Goal: Task Accomplishment & Management: Complete application form

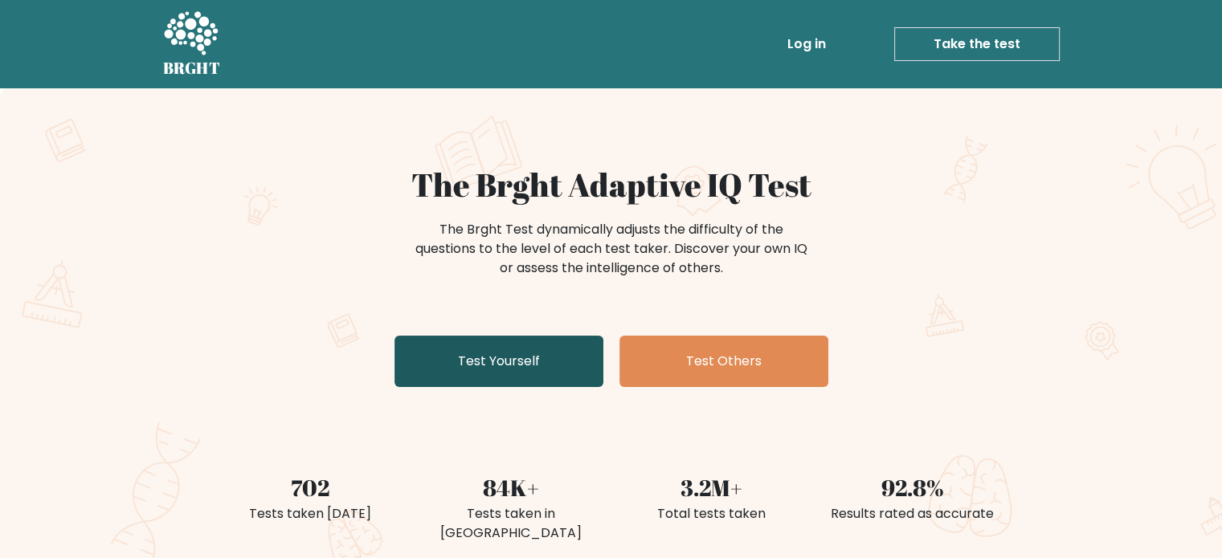
click at [538, 361] on link "Test Yourself" at bounding box center [499, 361] width 209 height 51
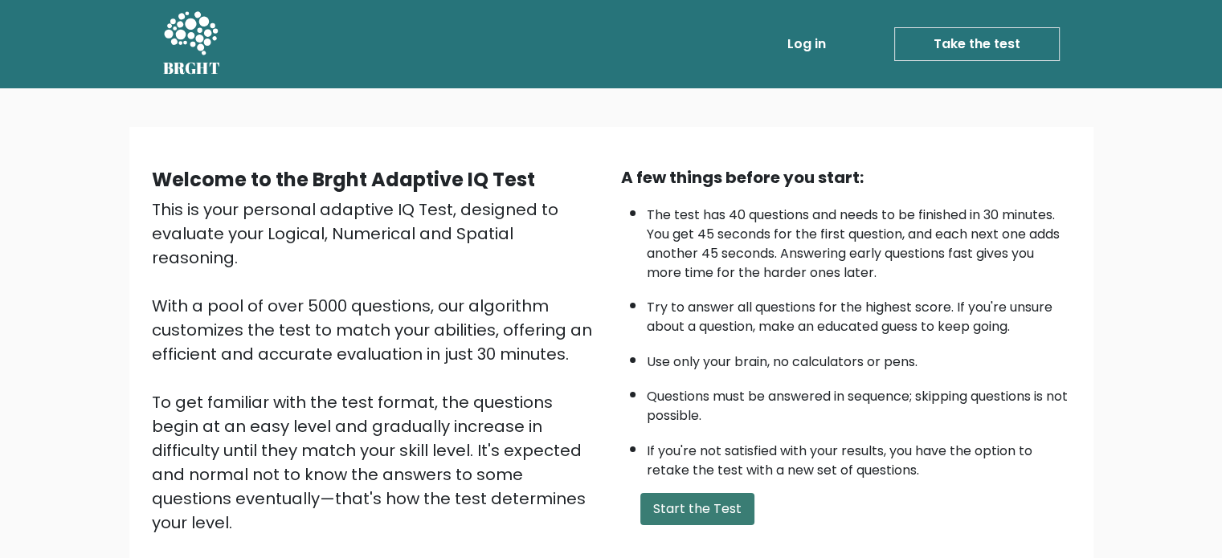
click at [689, 503] on button "Start the Test" at bounding box center [697, 509] width 114 height 32
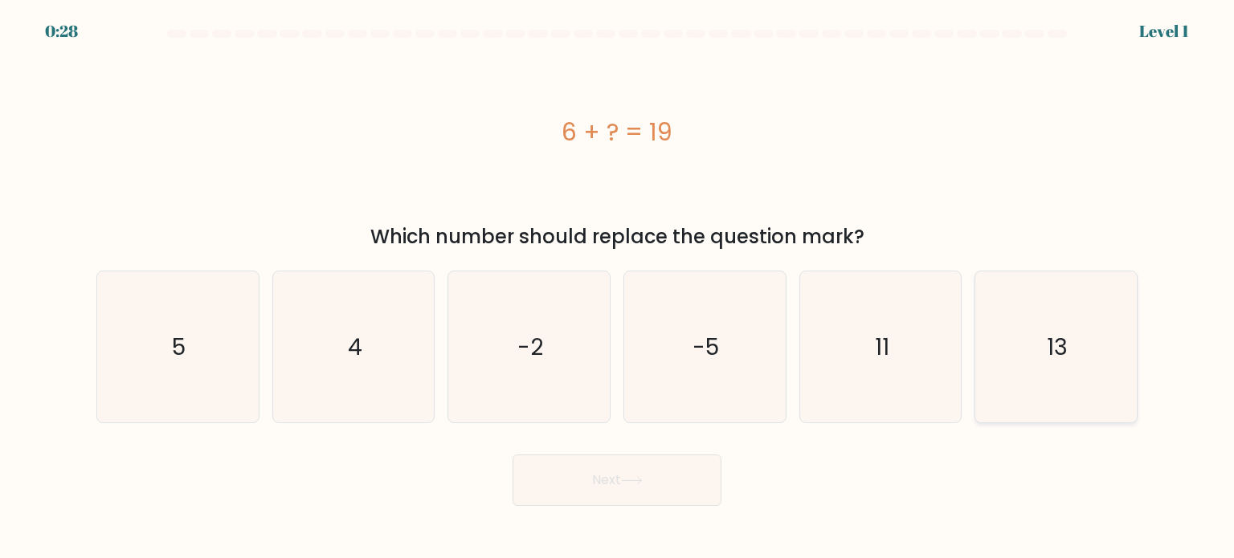
click at [1029, 327] on icon "13" at bounding box center [1055, 347] width 151 height 151
click at [618, 288] on input "f. 13" at bounding box center [617, 284] width 1 height 8
radio input "true"
click at [656, 486] on button "Next" at bounding box center [617, 480] width 209 height 51
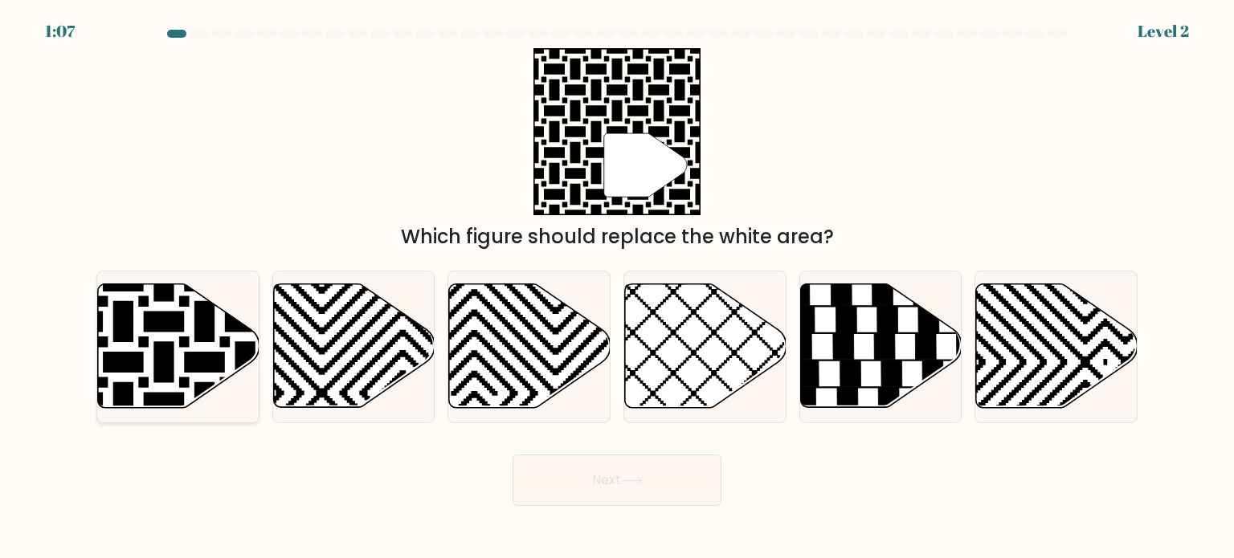
click at [164, 309] on icon at bounding box center [179, 346] width 162 height 124
click at [617, 288] on input "a." at bounding box center [617, 284] width 1 height 8
radio input "true"
click at [630, 476] on icon at bounding box center [632, 480] width 22 height 9
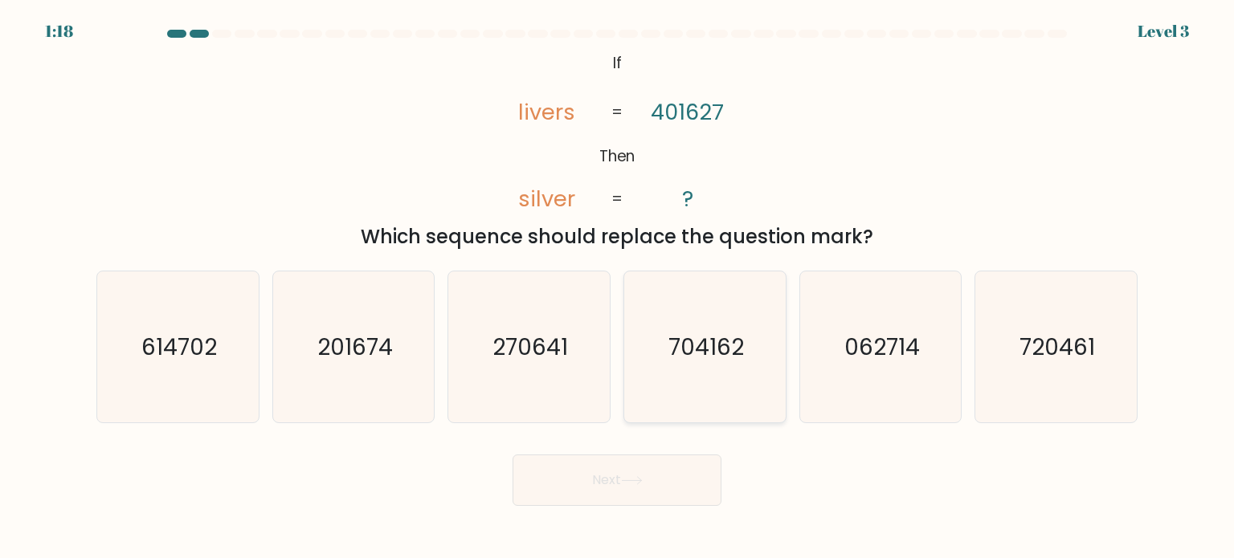
click at [693, 311] on icon "704162" at bounding box center [704, 347] width 151 height 151
click at [618, 288] on input "d. 704162" at bounding box center [617, 284] width 1 height 8
radio input "true"
click at [627, 466] on button "Next" at bounding box center [617, 480] width 209 height 51
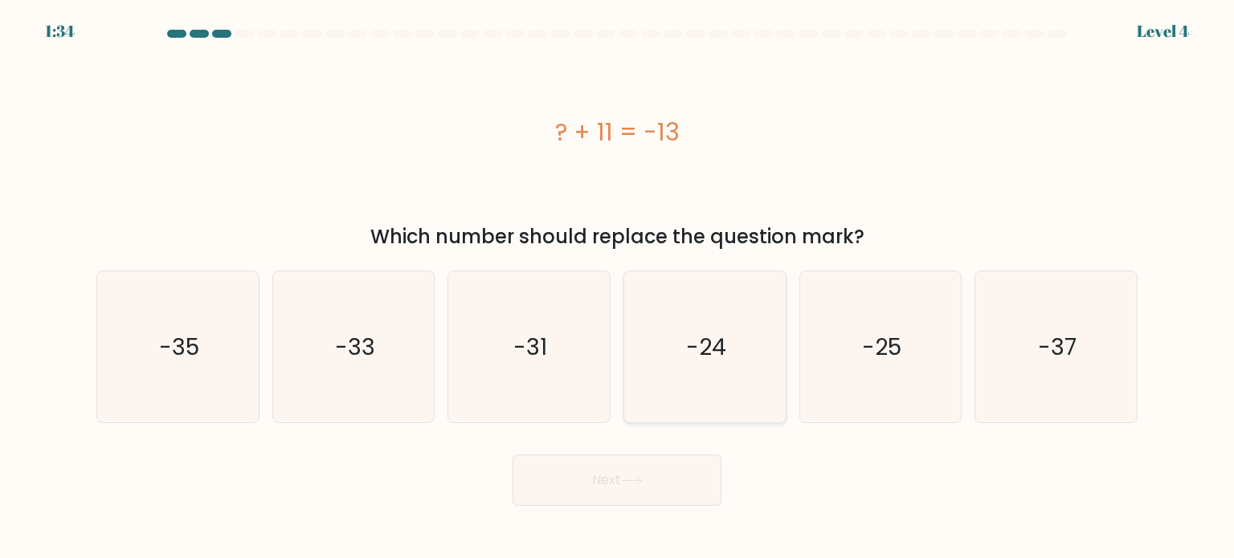
click at [691, 354] on text "-24" at bounding box center [706, 346] width 40 height 32
click at [618, 288] on input "d. -24" at bounding box center [617, 284] width 1 height 8
radio input "true"
click at [642, 497] on button "Next" at bounding box center [617, 480] width 209 height 51
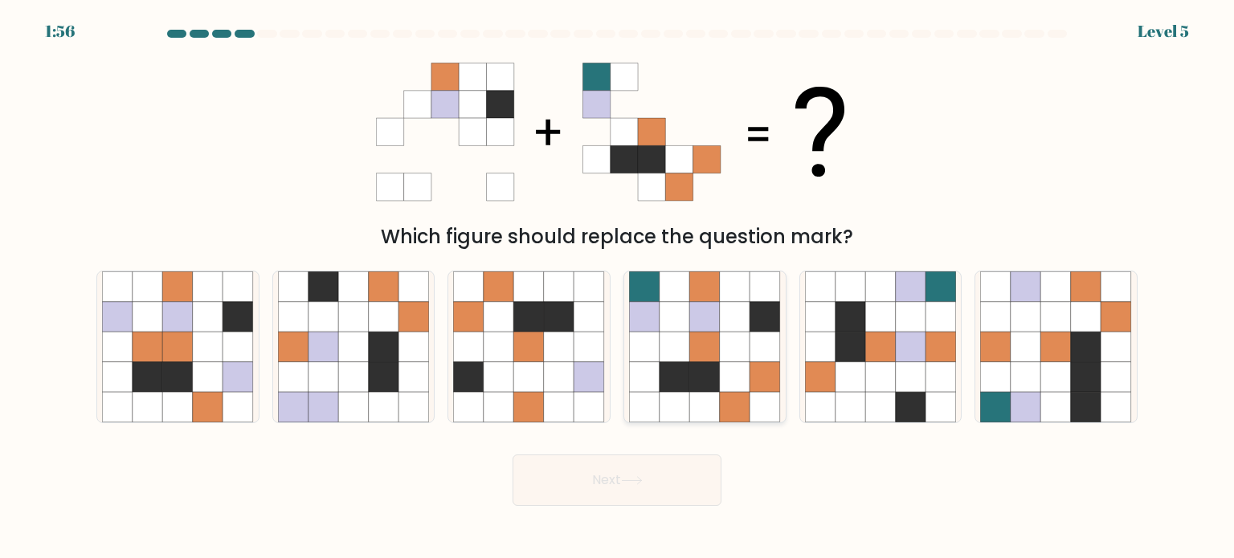
click at [727, 318] on icon at bounding box center [735, 316] width 31 height 31
click at [618, 288] on input "d." at bounding box center [617, 284] width 1 height 8
radio input "true"
click at [609, 513] on body "1:55 Level 5" at bounding box center [617, 279] width 1234 height 558
click at [610, 501] on button "Next" at bounding box center [617, 480] width 209 height 51
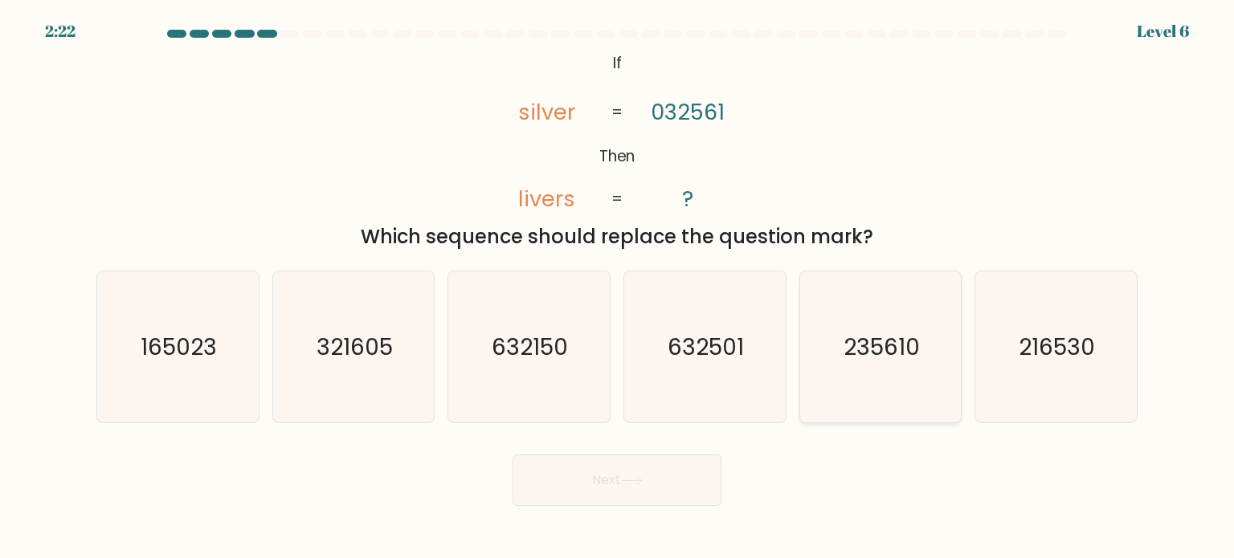
click at [870, 349] on text "235610" at bounding box center [882, 346] width 76 height 32
click at [618, 288] on input "e. 235610" at bounding box center [617, 284] width 1 height 8
radio input "true"
click at [672, 462] on button "Next" at bounding box center [617, 480] width 209 height 51
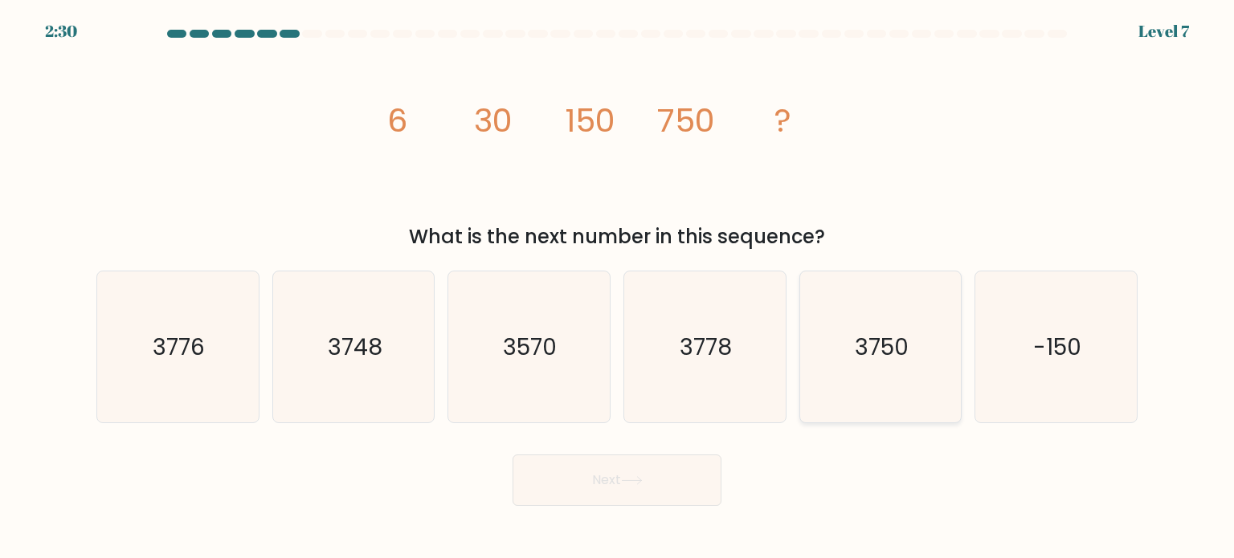
click at [868, 337] on text "3750" at bounding box center [882, 346] width 54 height 32
click at [618, 288] on input "e. 3750" at bounding box center [617, 284] width 1 height 8
radio input "true"
click at [662, 472] on button "Next" at bounding box center [617, 480] width 209 height 51
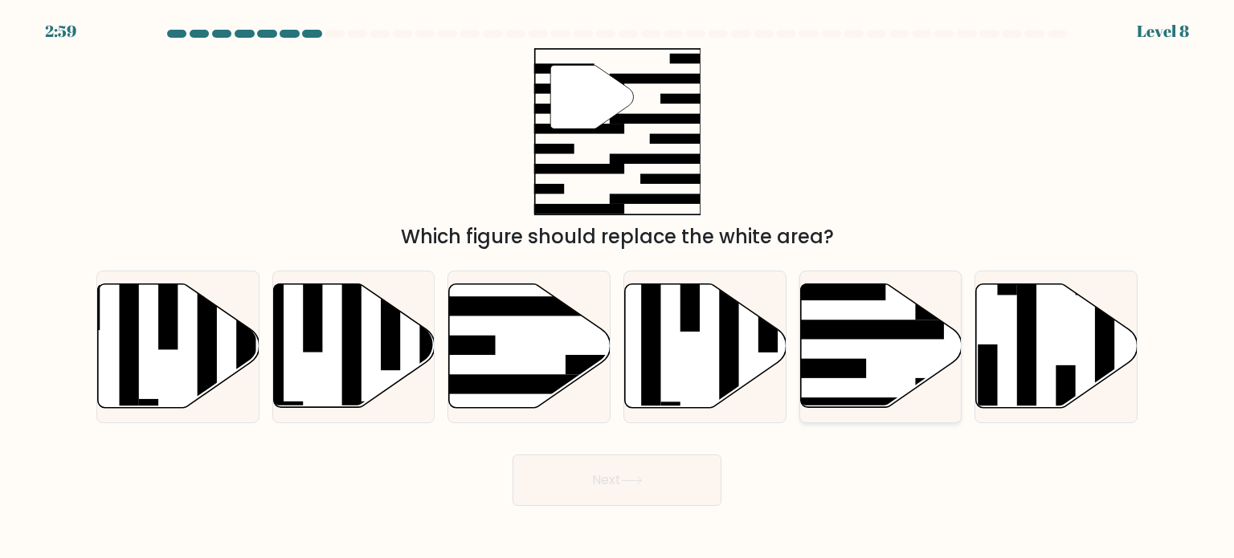
click at [852, 327] on rect at bounding box center [856, 330] width 175 height 19
click at [618, 288] on input "e." at bounding box center [617, 284] width 1 height 8
radio input "true"
click at [646, 465] on button "Next" at bounding box center [617, 480] width 209 height 51
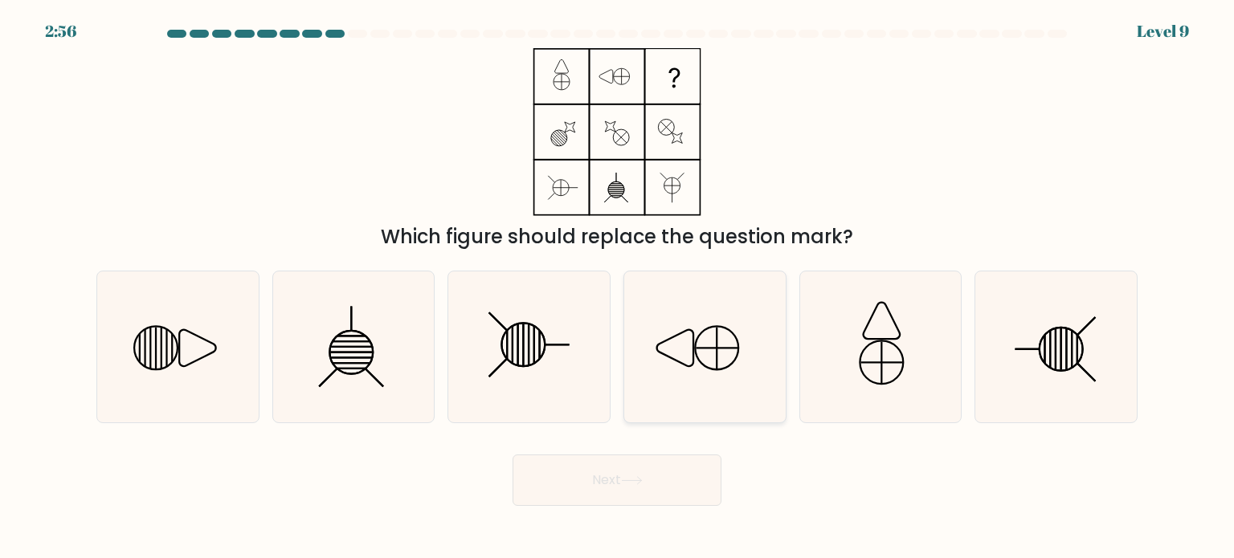
click at [720, 367] on icon at bounding box center [704, 347] width 151 height 151
click at [618, 288] on input "d." at bounding box center [617, 284] width 1 height 8
radio input "true"
click at [643, 501] on button "Next" at bounding box center [617, 480] width 209 height 51
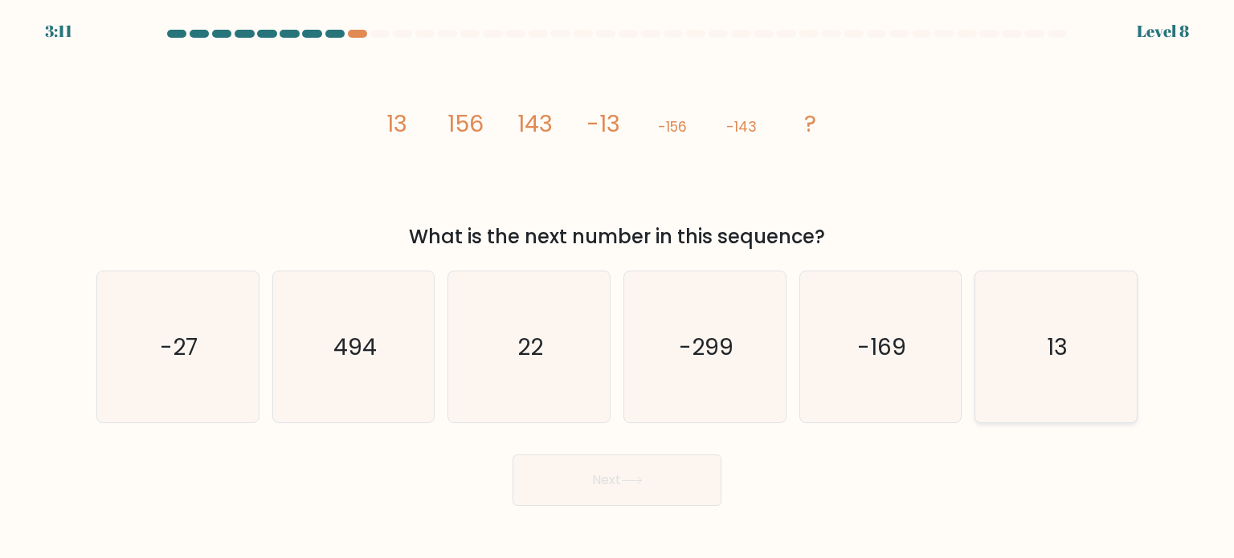
click at [992, 333] on icon "13" at bounding box center [1055, 347] width 151 height 151
click at [618, 288] on input "f. 13" at bounding box center [617, 284] width 1 height 8
radio input "true"
click at [601, 467] on button "Next" at bounding box center [617, 480] width 209 height 51
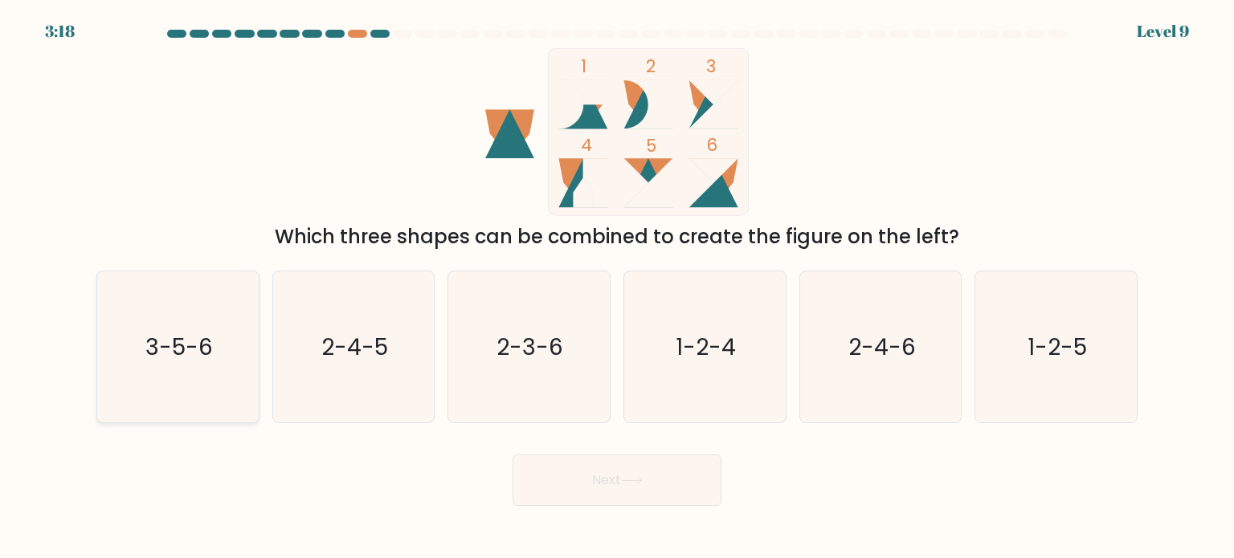
click at [226, 348] on icon "3-5-6" at bounding box center [177, 347] width 151 height 151
click at [617, 288] on input "a. 3-5-6" at bounding box center [617, 284] width 1 height 8
radio input "true"
click at [656, 490] on button "Next" at bounding box center [617, 480] width 209 height 51
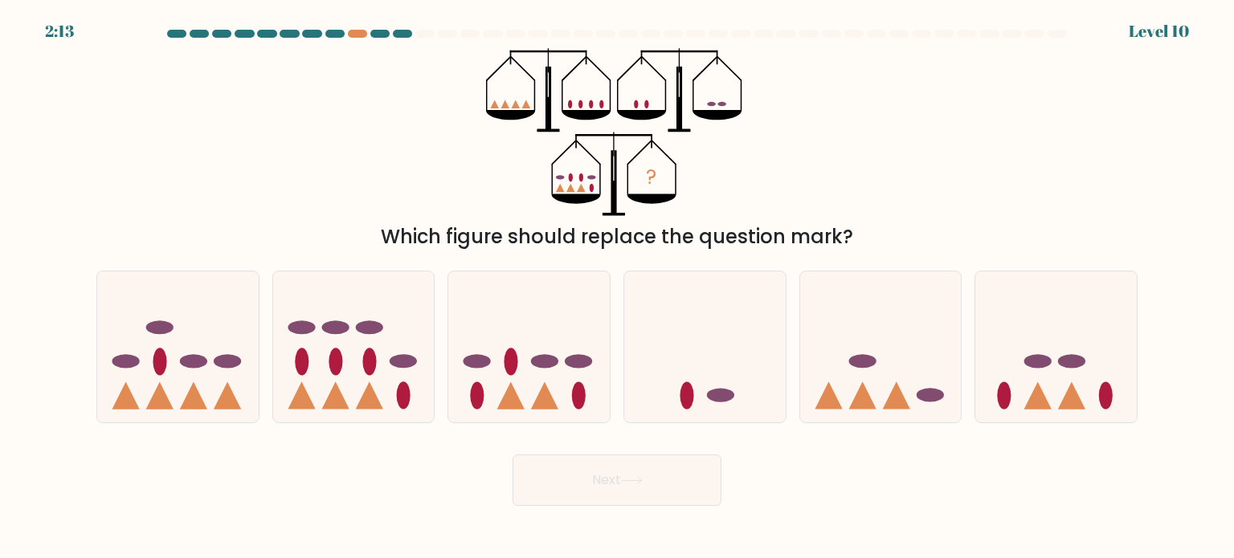
click at [917, 199] on div "? Which figure should replace the question mark?" at bounding box center [617, 149] width 1061 height 203
click at [204, 347] on icon at bounding box center [178, 346] width 162 height 133
click at [617, 288] on input "a." at bounding box center [617, 284] width 1 height 8
radio input "true"
click at [603, 494] on button "Next" at bounding box center [617, 480] width 209 height 51
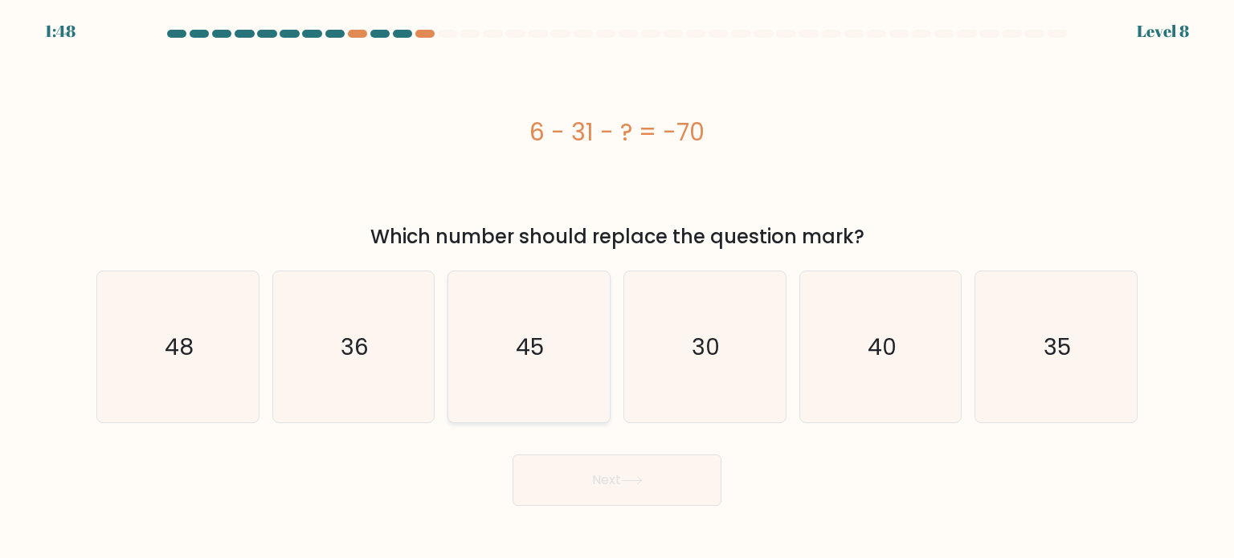
click at [551, 356] on icon "45" at bounding box center [528, 347] width 151 height 151
click at [617, 288] on input "c. 45" at bounding box center [617, 284] width 1 height 8
radio input "true"
click at [601, 482] on button "Next" at bounding box center [617, 480] width 209 height 51
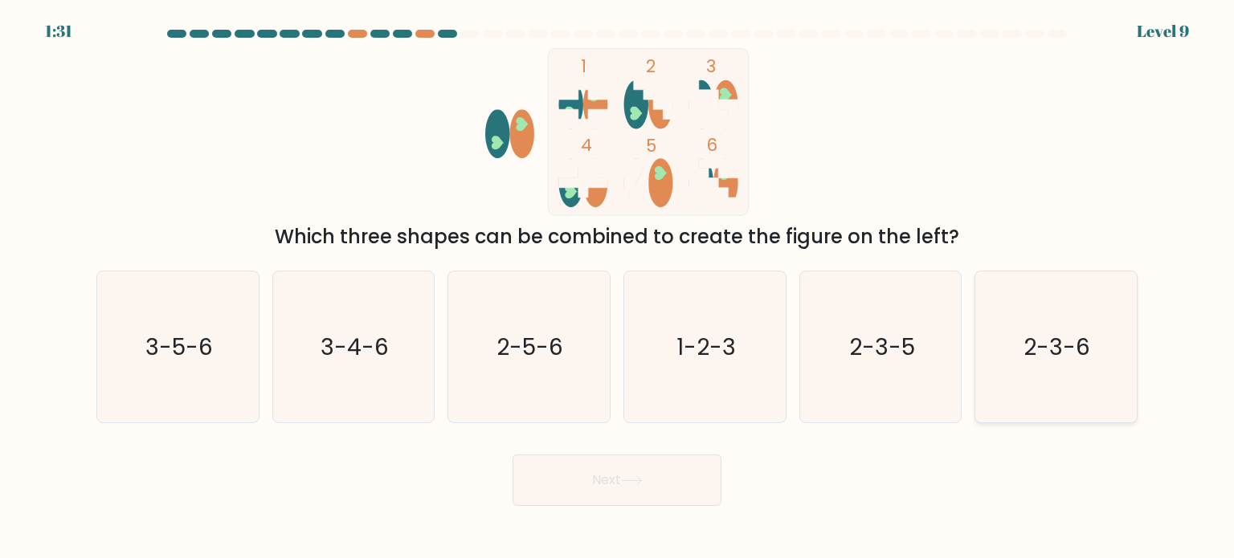
click at [1037, 349] on text "2-3-6" at bounding box center [1057, 346] width 67 height 32
click at [618, 288] on input "f. 2-3-6" at bounding box center [617, 284] width 1 height 8
radio input "true"
click at [662, 472] on button "Next" at bounding box center [617, 480] width 209 height 51
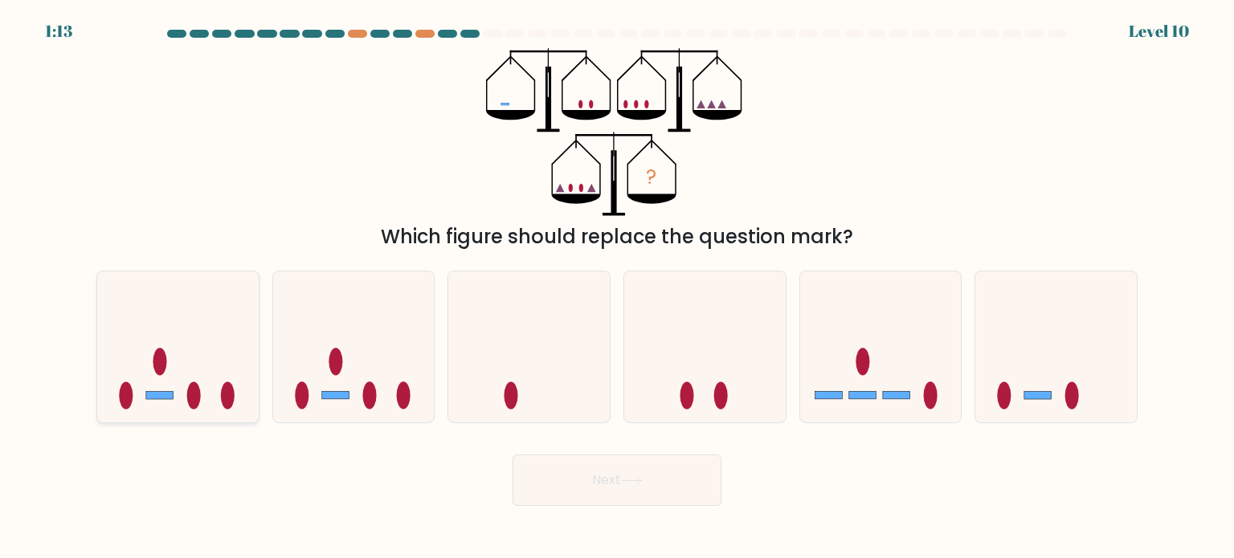
click at [199, 346] on icon at bounding box center [178, 346] width 162 height 133
click at [617, 288] on input "a." at bounding box center [617, 284] width 1 height 8
radio input "true"
click at [609, 483] on button "Next" at bounding box center [617, 480] width 209 height 51
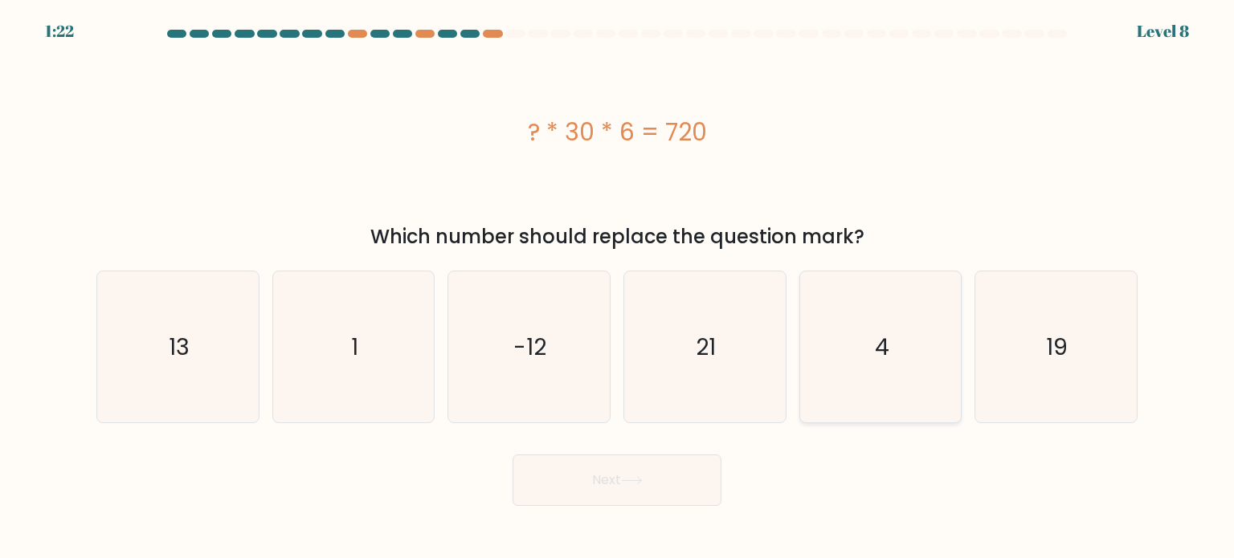
click at [935, 342] on icon "4" at bounding box center [880, 347] width 151 height 151
click at [618, 288] on input "e. 4" at bounding box center [617, 284] width 1 height 8
radio input "true"
click at [599, 488] on button "Next" at bounding box center [617, 480] width 209 height 51
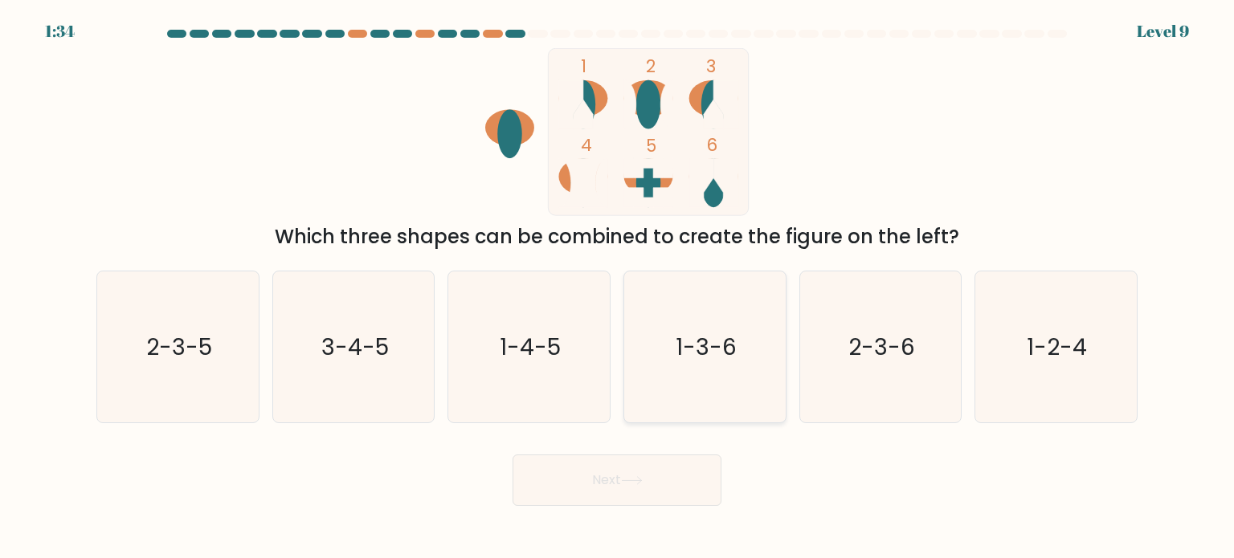
click at [700, 313] on icon "1-3-6" at bounding box center [704, 347] width 151 height 151
click at [618, 288] on input "d. 1-3-6" at bounding box center [617, 284] width 1 height 8
radio input "true"
click at [624, 490] on button "Next" at bounding box center [617, 480] width 209 height 51
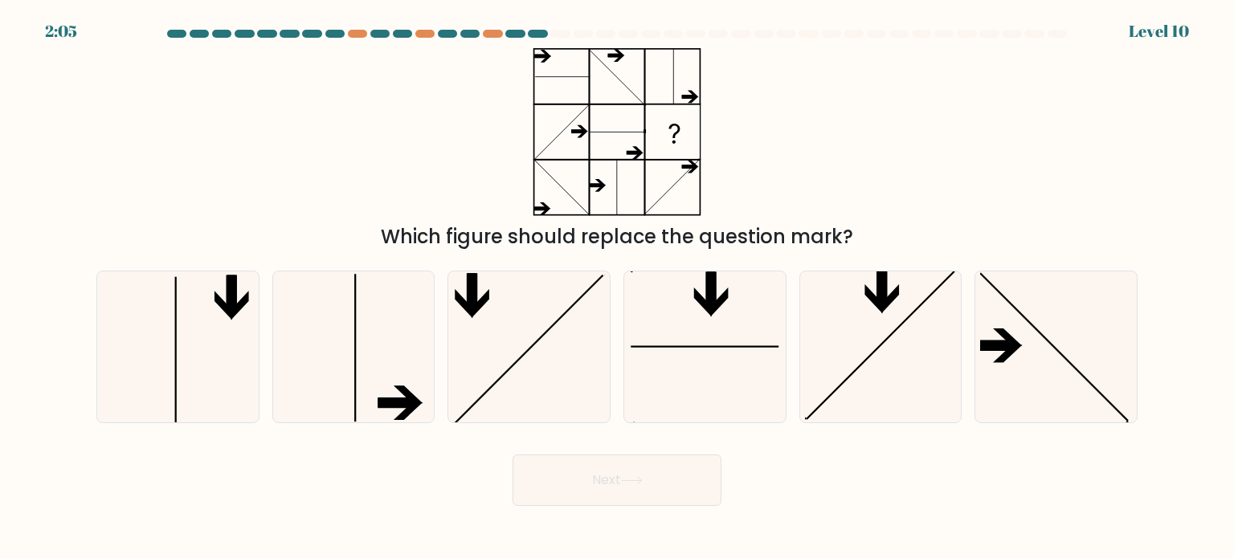
click at [861, 266] on div "a. b. c." at bounding box center [617, 341] width 1054 height 166
click at [864, 362] on line at bounding box center [881, 346] width 148 height 148
click at [618, 288] on input "e." at bounding box center [617, 284] width 1 height 8
radio input "true"
click at [621, 469] on button "Next" at bounding box center [617, 480] width 209 height 51
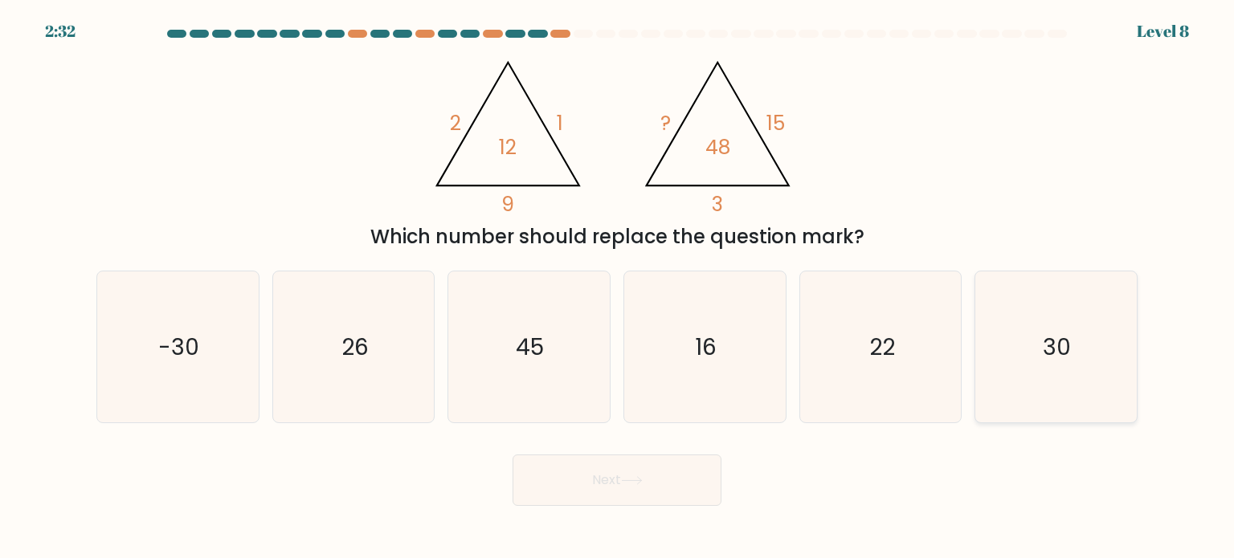
click at [1092, 340] on icon "30" at bounding box center [1055, 347] width 151 height 151
click at [618, 288] on input "f. 30" at bounding box center [617, 284] width 1 height 8
radio input "true"
click at [614, 481] on button "Next" at bounding box center [617, 480] width 209 height 51
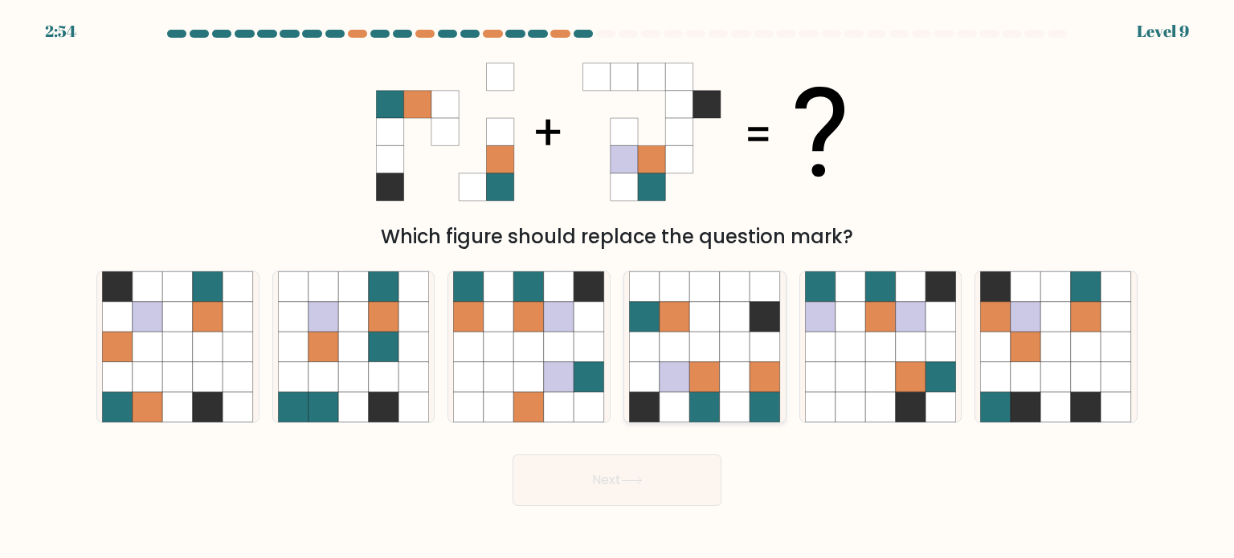
click at [724, 366] on icon at bounding box center [735, 377] width 31 height 31
click at [618, 288] on input "d." at bounding box center [617, 284] width 1 height 8
radio input "true"
click at [638, 499] on button "Next" at bounding box center [617, 480] width 209 height 51
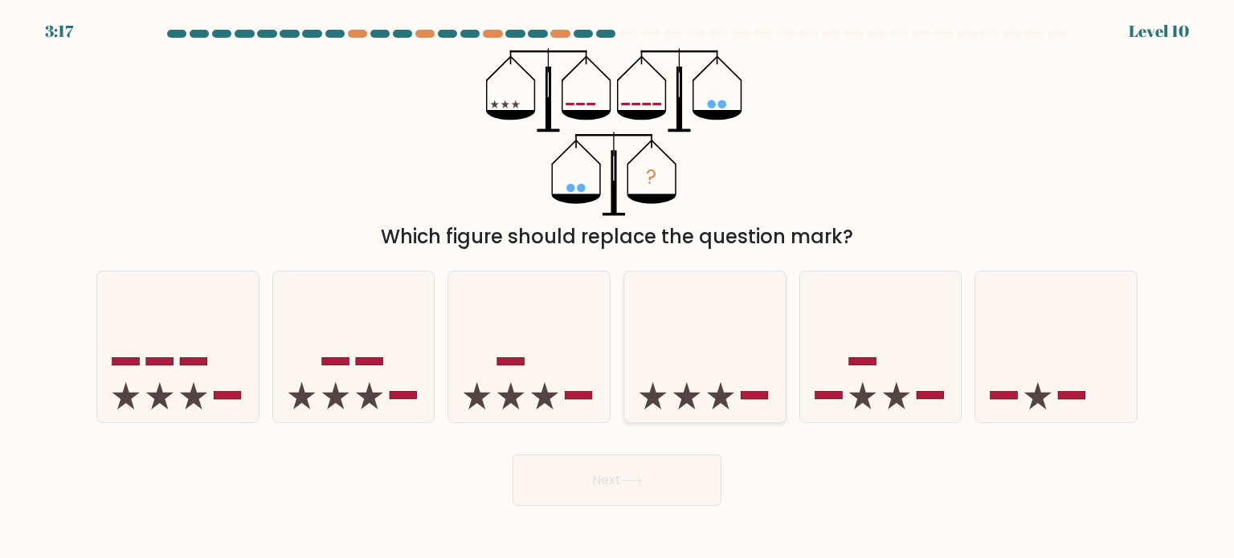
click at [691, 333] on icon at bounding box center [705, 346] width 162 height 133
click at [618, 288] on input "d." at bounding box center [617, 284] width 1 height 8
radio input "true"
click at [579, 475] on button "Next" at bounding box center [617, 480] width 209 height 51
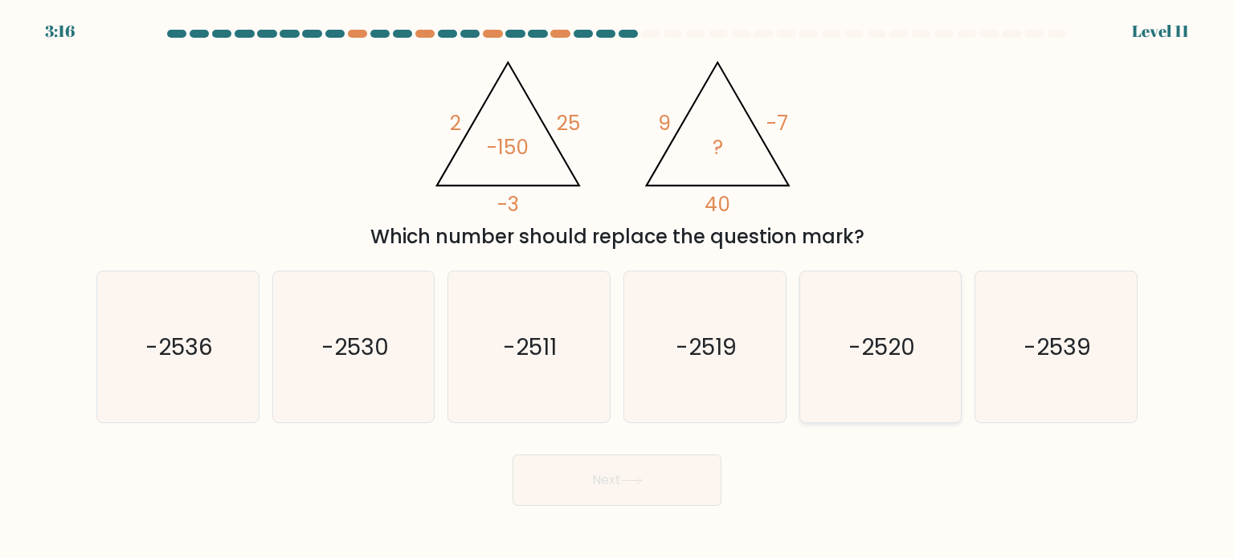
click at [864, 332] on text "-2520" at bounding box center [881, 346] width 67 height 32
click at [618, 288] on input "e. -2520" at bounding box center [617, 284] width 1 height 8
radio input "true"
click at [635, 472] on button "Next" at bounding box center [617, 480] width 209 height 51
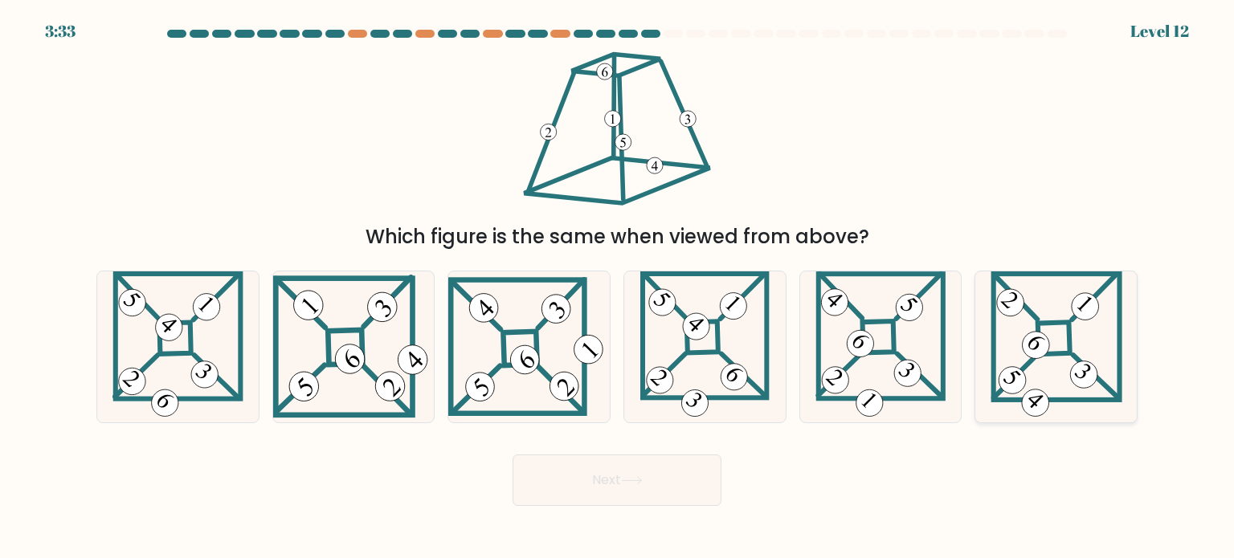
click at [1016, 350] on icon at bounding box center [1057, 347] width 132 height 151
click at [618, 288] on input "f." at bounding box center [617, 284] width 1 height 8
radio input "true"
click at [583, 473] on button "Next" at bounding box center [617, 480] width 209 height 51
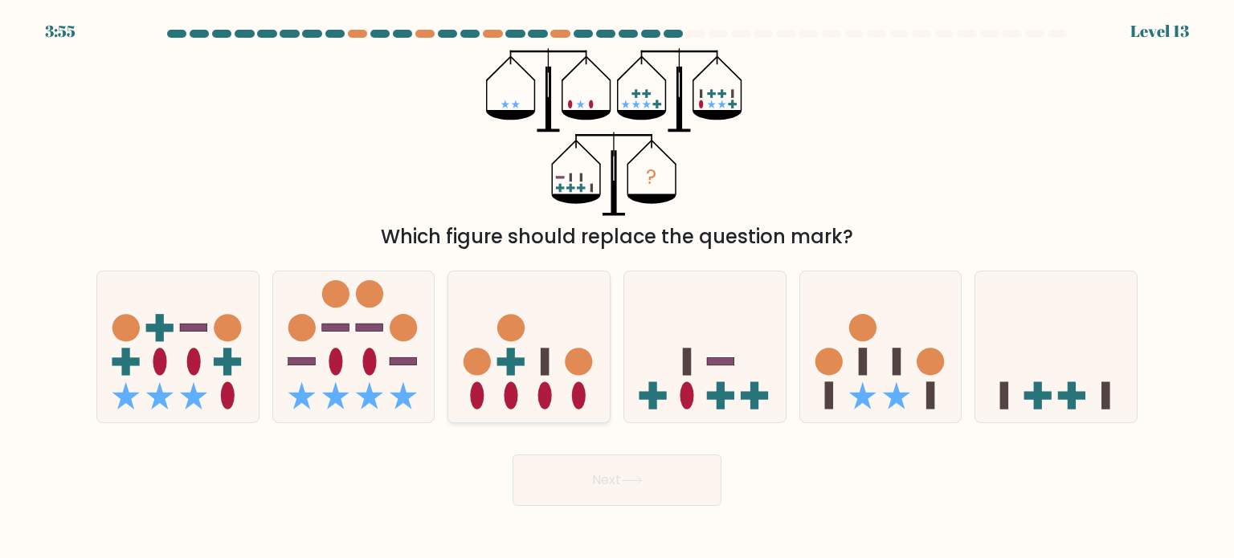
click at [502, 317] on circle at bounding box center [510, 327] width 27 height 27
click at [617, 288] on input "c." at bounding box center [617, 284] width 1 height 8
radio input "true"
click at [593, 479] on button "Next" at bounding box center [617, 480] width 209 height 51
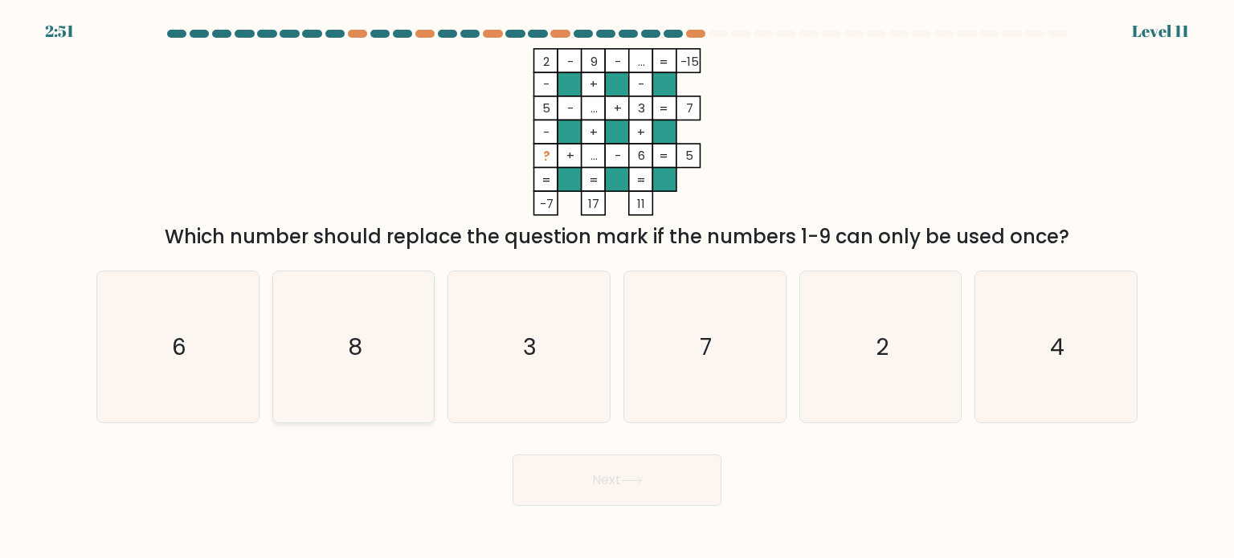
click at [328, 333] on icon "8" at bounding box center [353, 347] width 151 height 151
click at [617, 288] on input "b. 8" at bounding box center [617, 284] width 1 height 8
radio input "true"
click at [569, 477] on button "Next" at bounding box center [617, 480] width 209 height 51
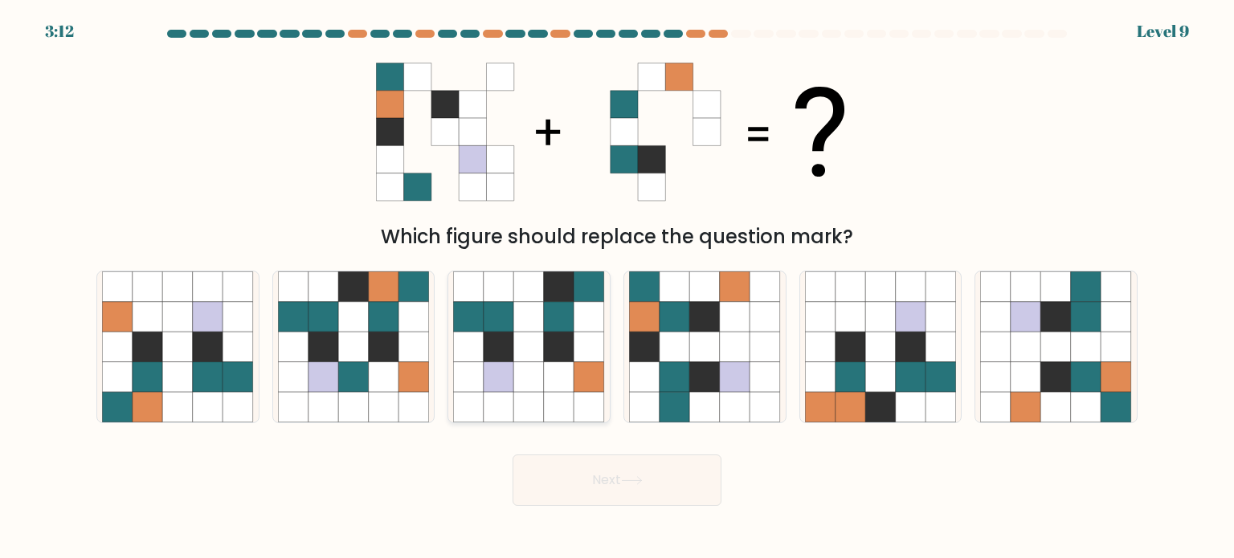
click at [536, 321] on icon at bounding box center [529, 316] width 31 height 31
click at [617, 288] on input "c." at bounding box center [617, 284] width 1 height 8
radio input "true"
click at [624, 469] on button "Next" at bounding box center [617, 480] width 209 height 51
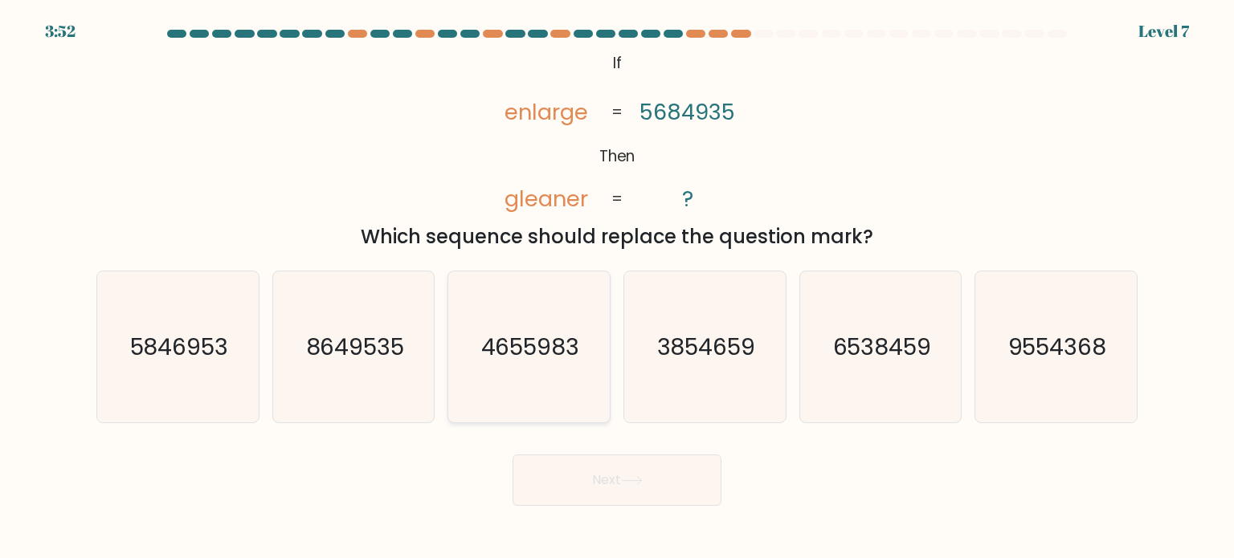
click at [540, 420] on icon "4655983" at bounding box center [528, 347] width 151 height 151
click at [617, 288] on input "c. 4655983" at bounding box center [617, 284] width 1 height 8
radio input "true"
click at [566, 504] on button "Next" at bounding box center [617, 480] width 209 height 51
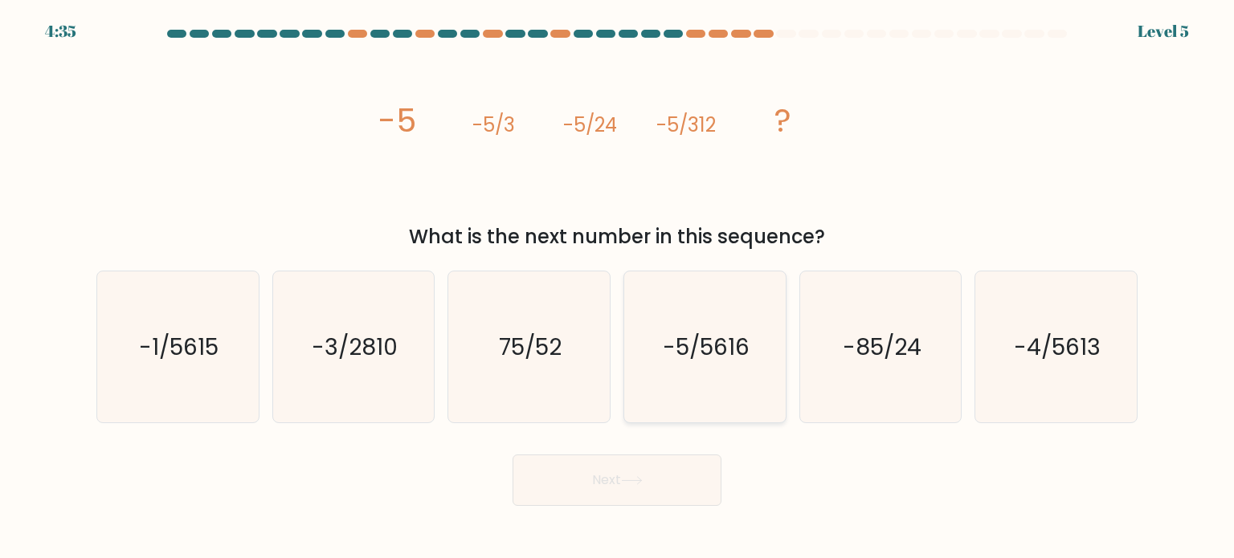
click at [691, 375] on icon "-5/5616" at bounding box center [704, 347] width 151 height 151
click at [618, 288] on input "d. -5/5616" at bounding box center [617, 284] width 1 height 8
radio input "true"
click at [601, 498] on button "Next" at bounding box center [617, 480] width 209 height 51
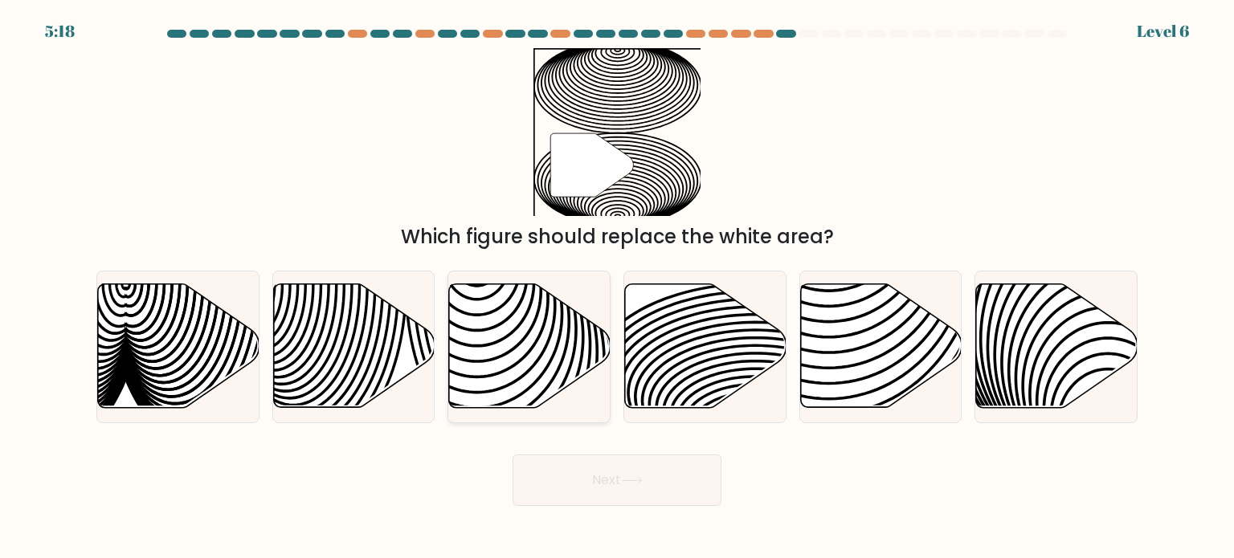
click at [561, 418] on div at bounding box center [529, 347] width 163 height 153
click at [617, 288] on input "c." at bounding box center [617, 284] width 1 height 8
radio input "true"
click at [578, 482] on button "Next" at bounding box center [617, 480] width 209 height 51
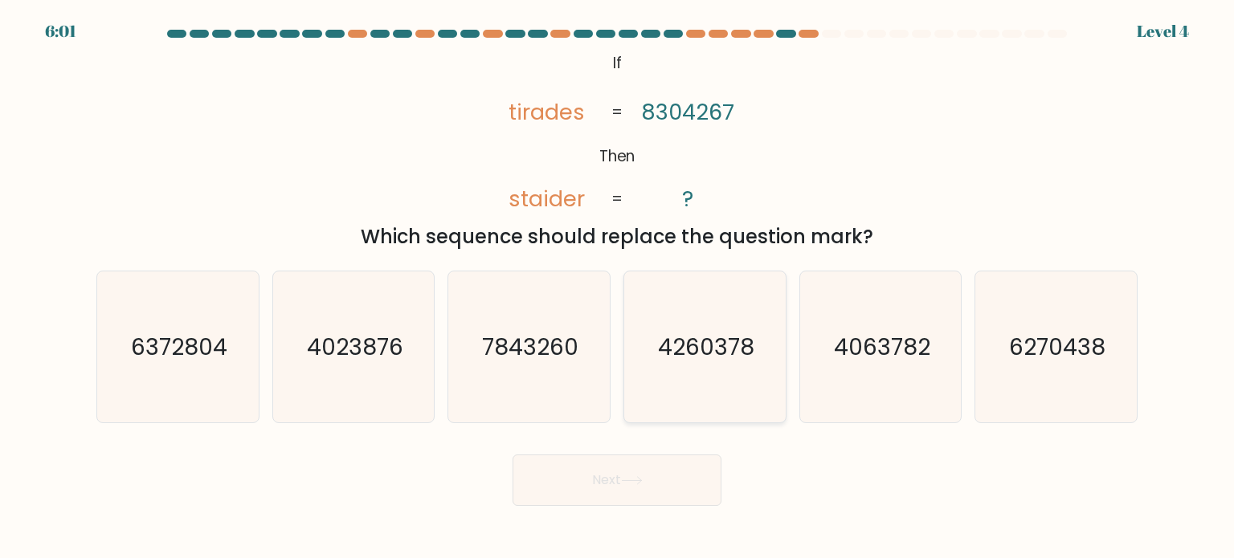
click at [781, 343] on div "4260378" at bounding box center [705, 347] width 163 height 153
click at [618, 288] on input "d. 4260378" at bounding box center [617, 284] width 1 height 8
radio input "true"
click at [604, 472] on button "Next" at bounding box center [617, 480] width 209 height 51
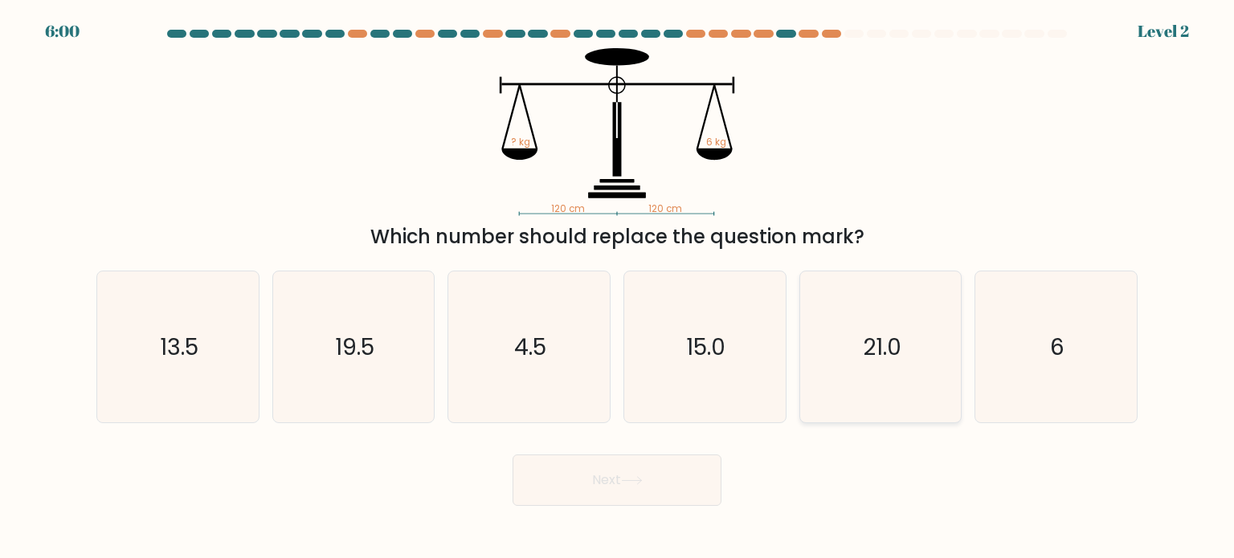
click at [905, 288] on icon "21.0" at bounding box center [880, 347] width 151 height 151
click at [618, 288] on input "e. 21.0" at bounding box center [617, 284] width 1 height 8
radio input "true"
click at [604, 467] on button "Next" at bounding box center [617, 480] width 209 height 51
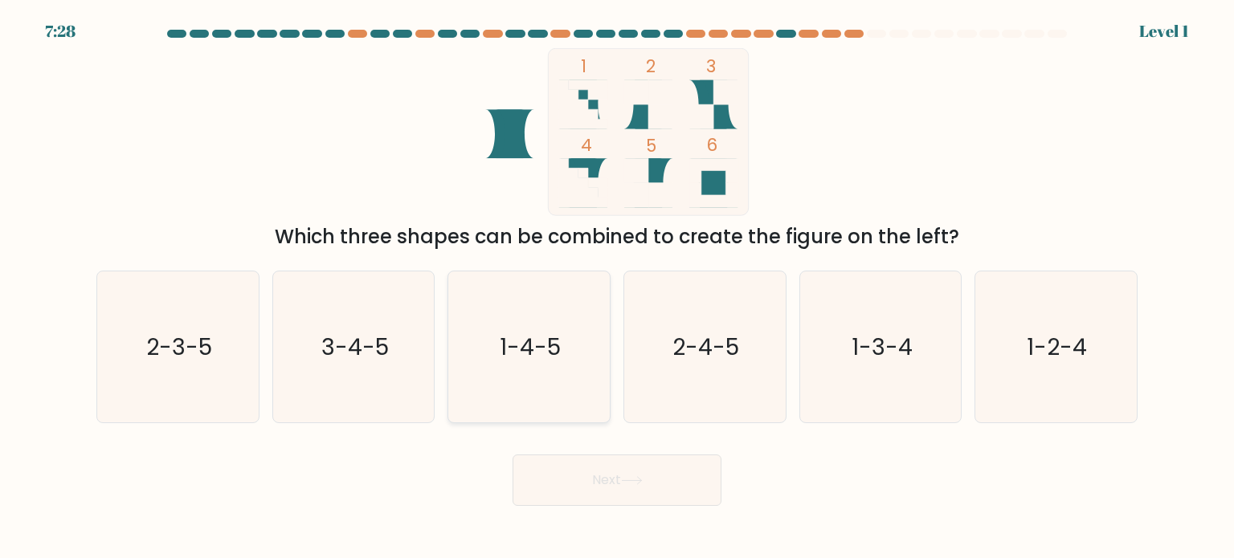
click at [591, 378] on icon "1-4-5" at bounding box center [528, 347] width 151 height 151
click at [617, 288] on input "c. 1-4-5" at bounding box center [617, 284] width 1 height 8
radio input "true"
click at [598, 481] on button "Next" at bounding box center [617, 480] width 209 height 51
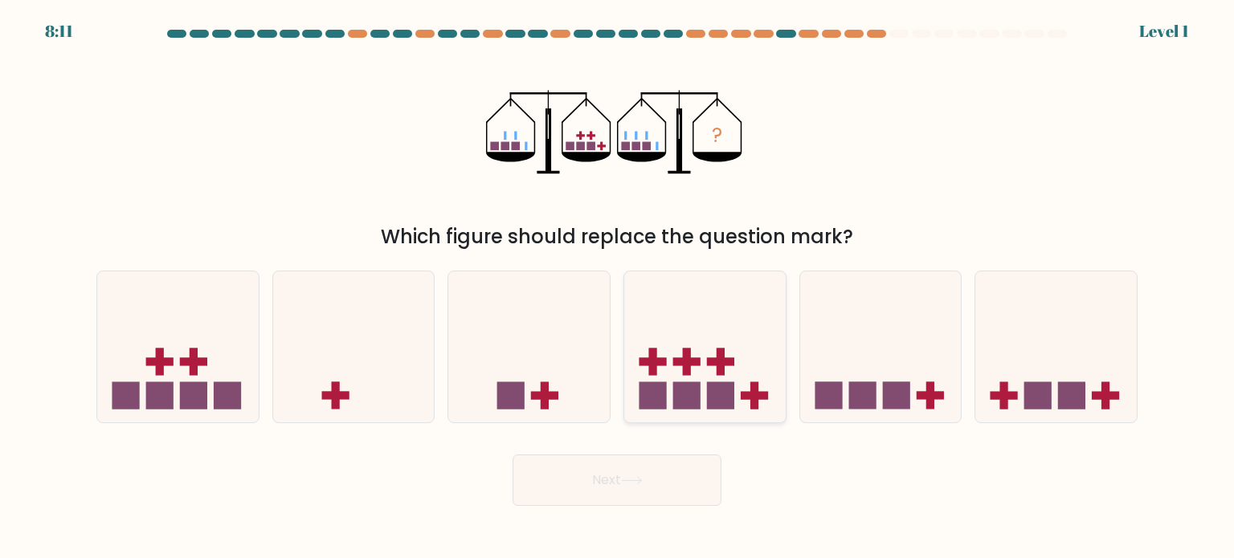
click at [669, 357] on icon at bounding box center [705, 346] width 162 height 133
click at [618, 288] on input "d." at bounding box center [617, 284] width 1 height 8
radio input "true"
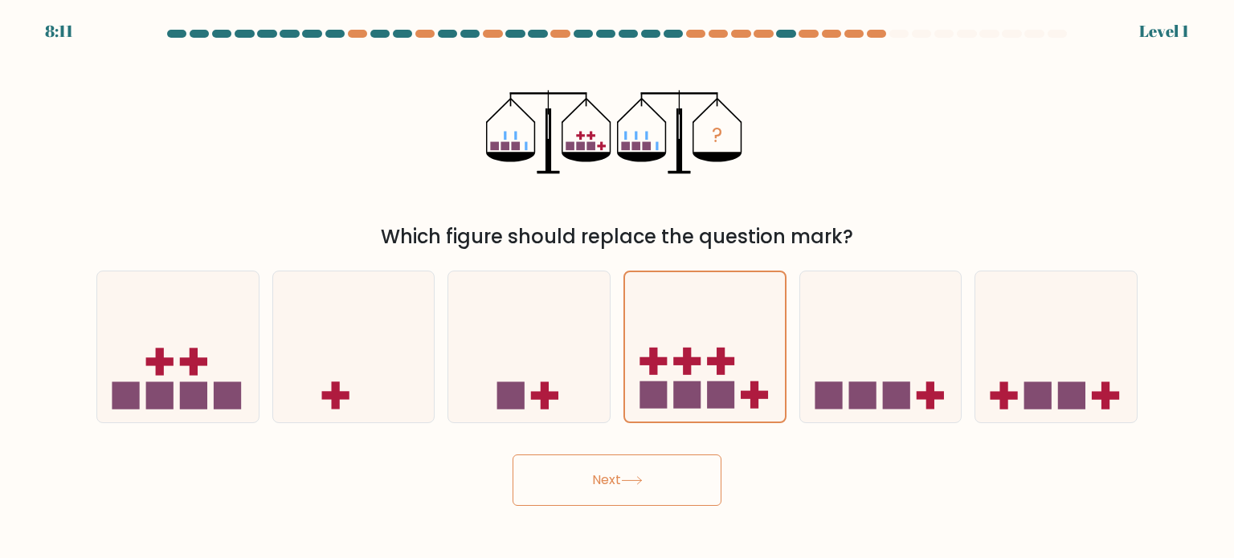
click at [640, 487] on button "Next" at bounding box center [617, 480] width 209 height 51
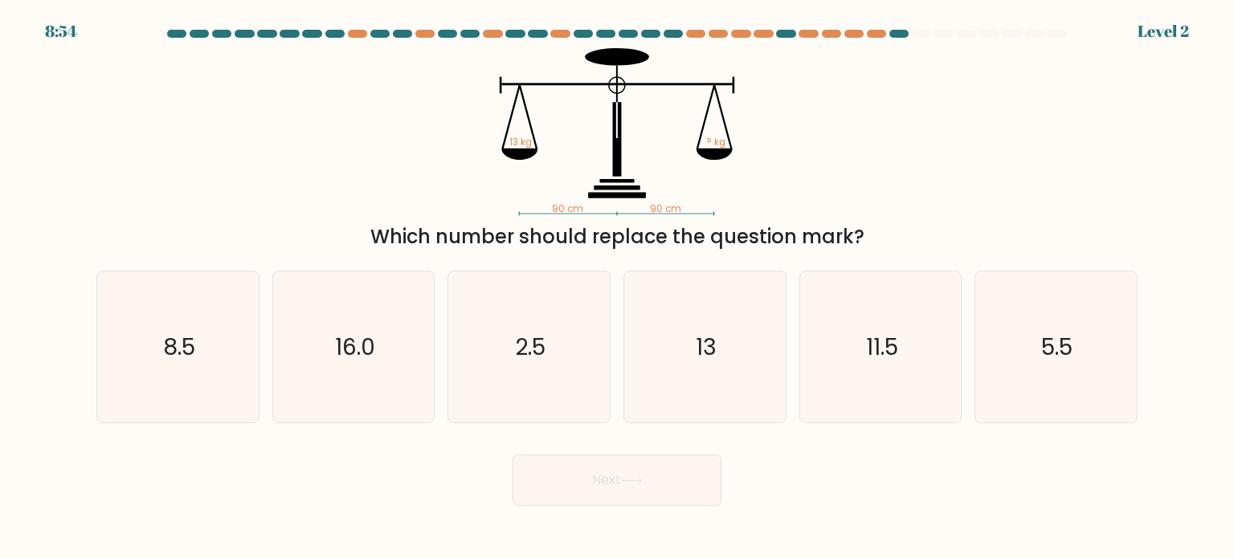
click at [619, 368] on div "d. 13" at bounding box center [705, 347] width 176 height 153
click at [601, 480] on button "Next" at bounding box center [617, 480] width 209 height 51
click at [546, 348] on text "2.5" at bounding box center [531, 346] width 31 height 32
click at [617, 288] on input "c. 2.5" at bounding box center [617, 284] width 1 height 8
radio input "true"
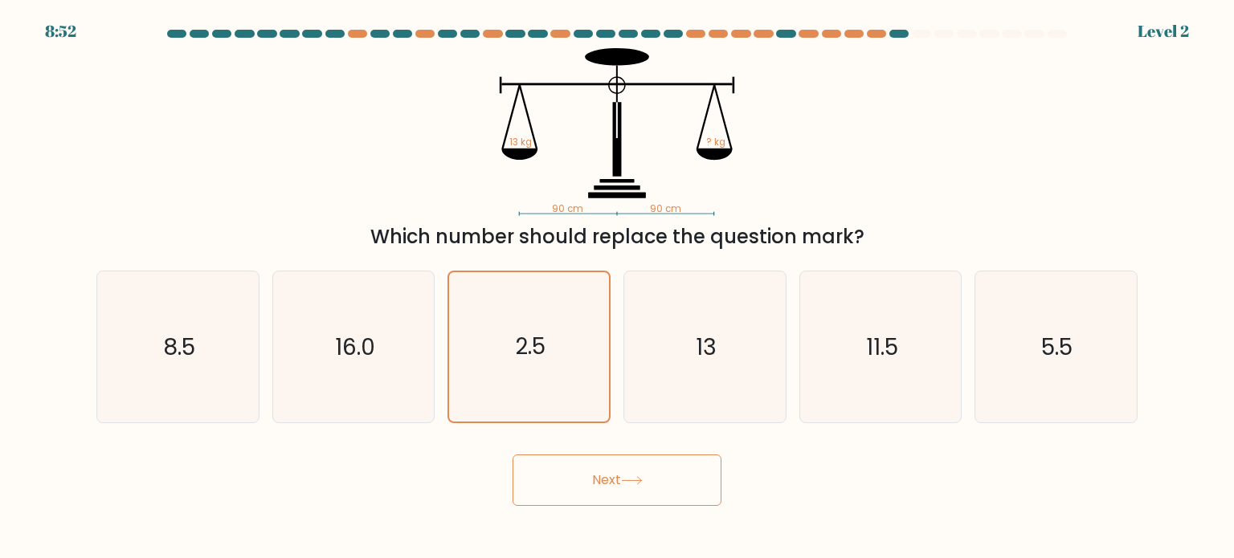
click at [584, 481] on button "Next" at bounding box center [617, 480] width 209 height 51
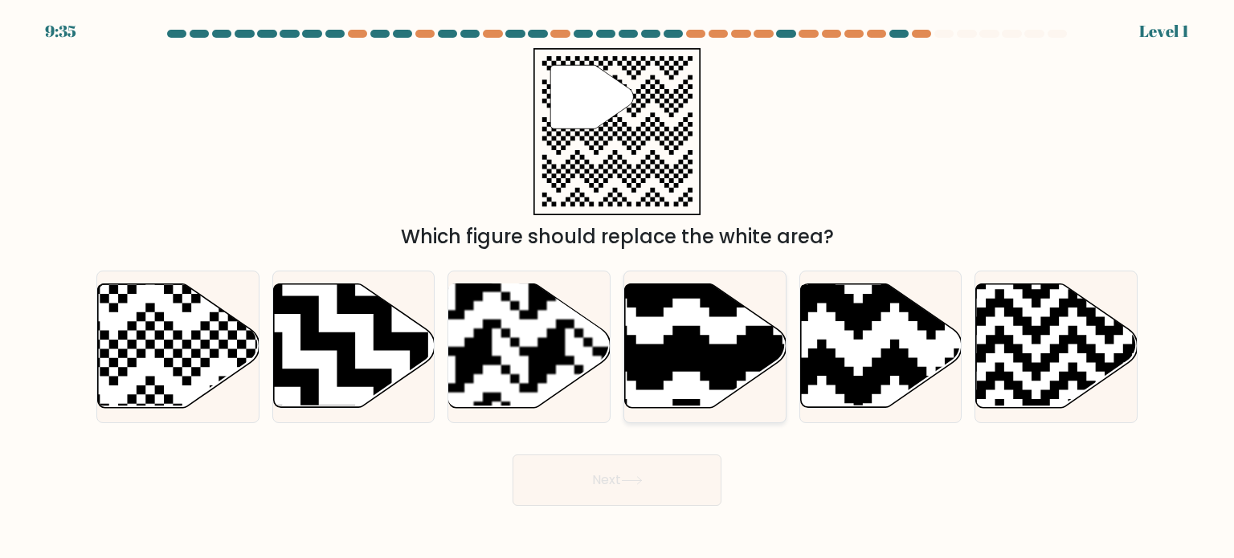
click at [697, 384] on icon at bounding box center [706, 346] width 162 height 124
click at [618, 288] on input "d." at bounding box center [617, 284] width 1 height 8
radio input "true"
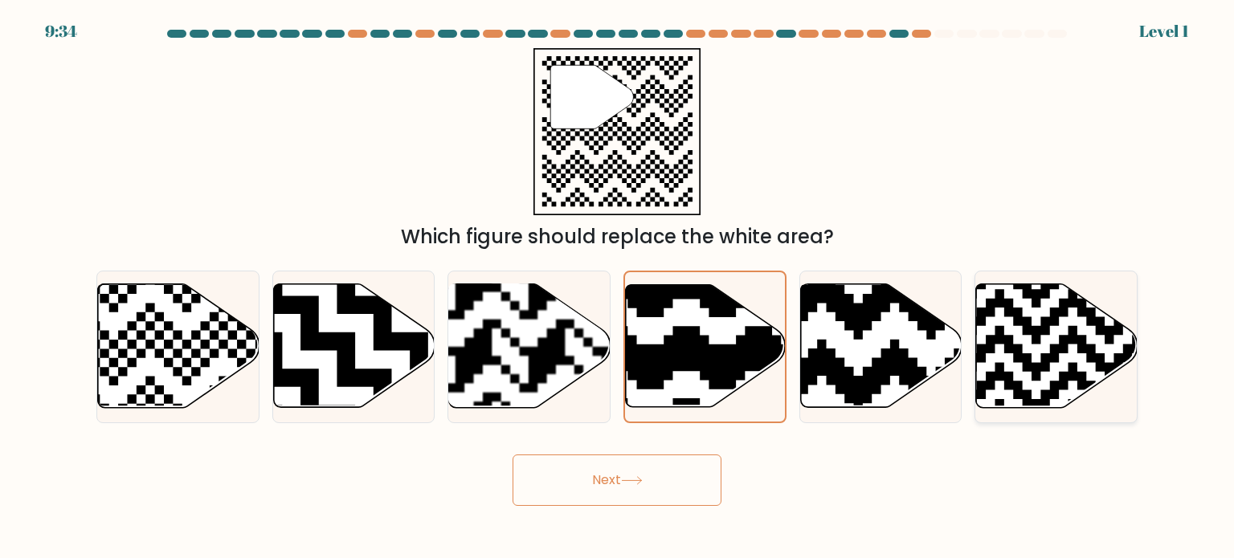
click at [1024, 350] on icon at bounding box center [1057, 346] width 162 height 124
click at [618, 288] on input "f." at bounding box center [617, 284] width 1 height 8
radio input "true"
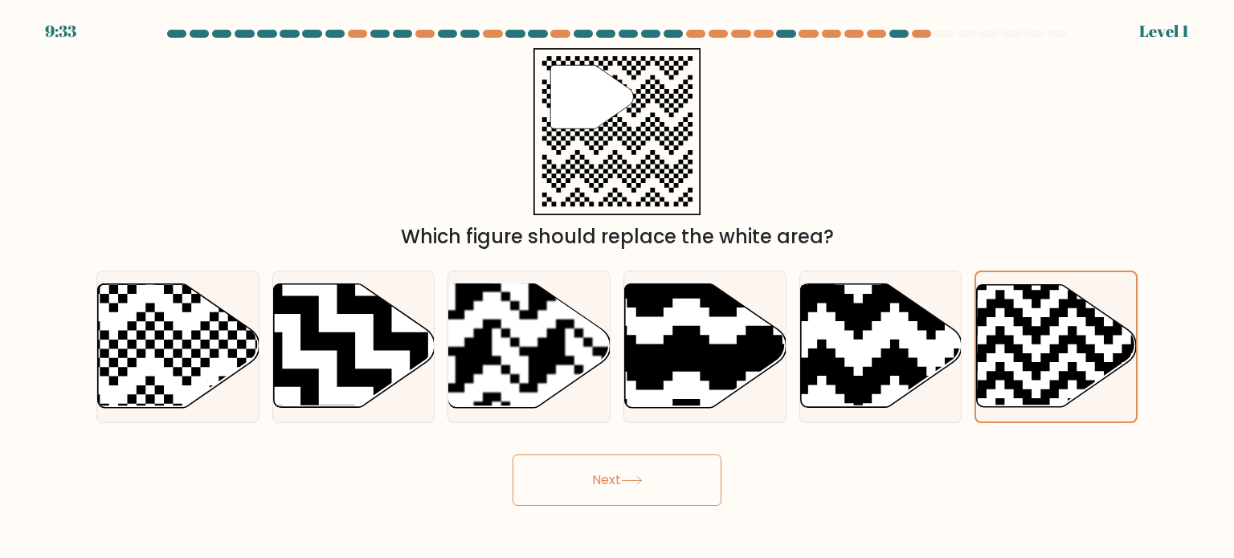
click at [624, 494] on button "Next" at bounding box center [617, 480] width 209 height 51
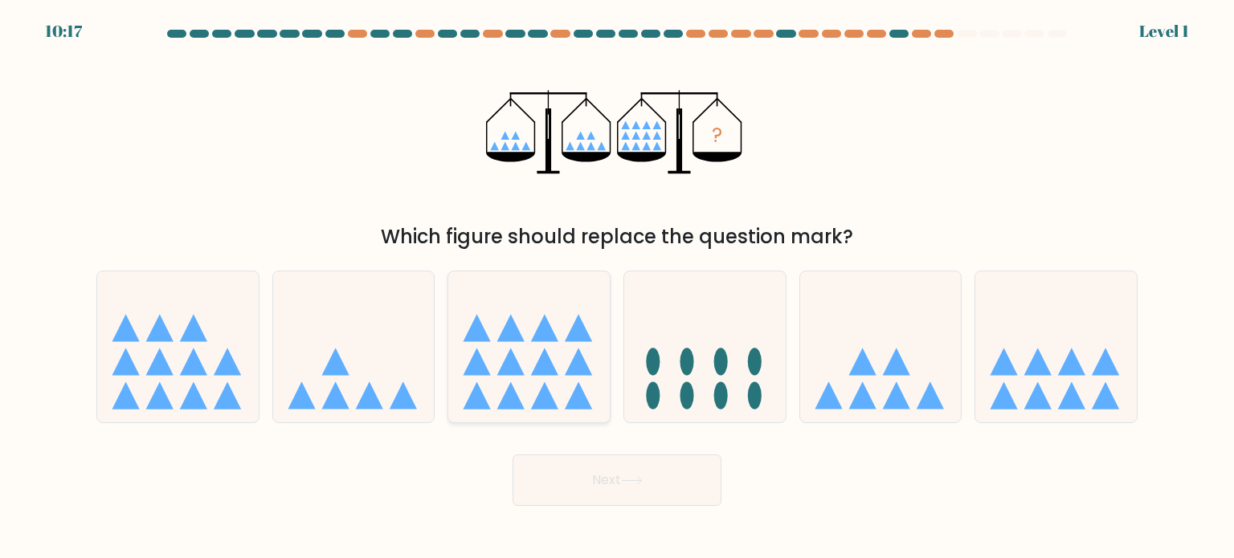
click at [592, 366] on icon at bounding box center [529, 346] width 162 height 133
click at [617, 288] on input "c." at bounding box center [617, 284] width 1 height 8
radio input "true"
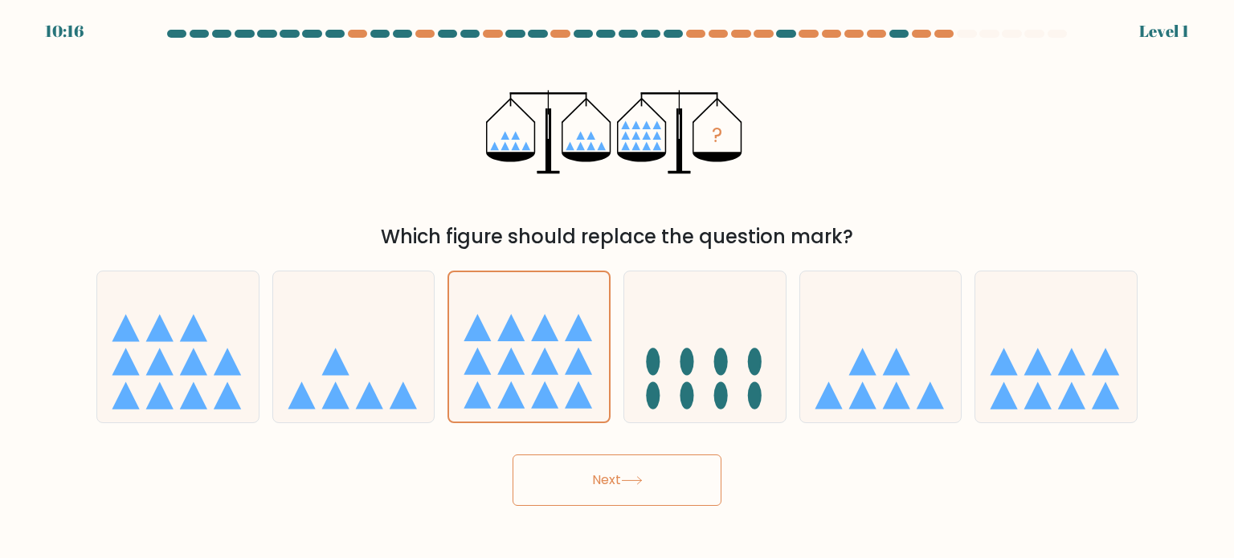
click at [603, 468] on button "Next" at bounding box center [617, 480] width 209 height 51
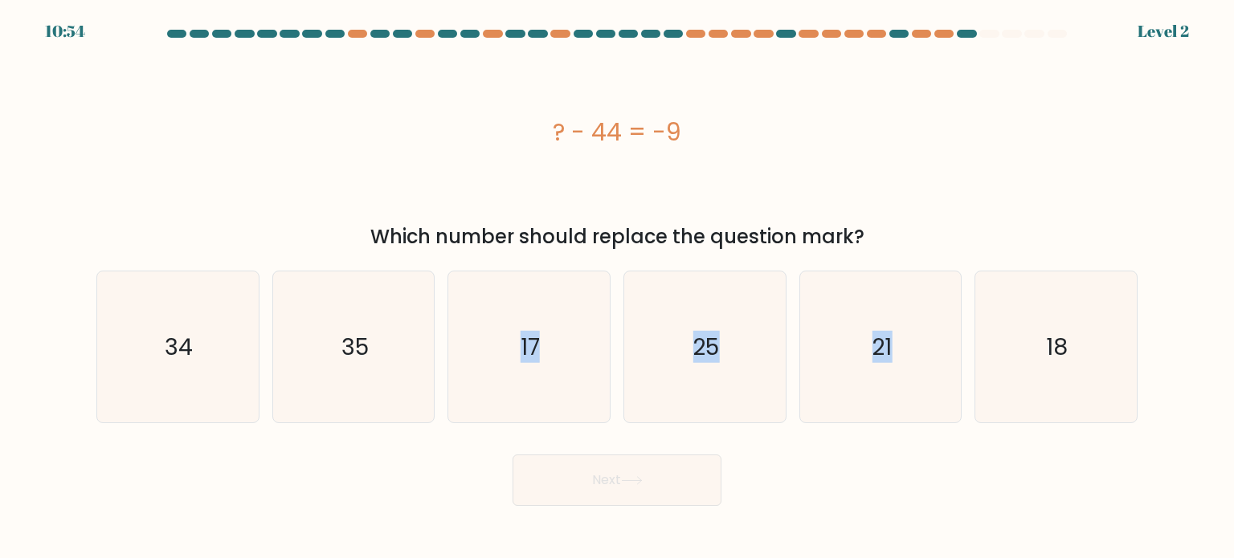
drag, startPoint x: 543, startPoint y: 346, endPoint x: 630, endPoint y: 489, distance: 166.6
click at [630, 489] on form "a." at bounding box center [617, 268] width 1234 height 476
click at [864, 354] on icon "21" at bounding box center [880, 347] width 151 height 151
click at [618, 288] on input "e. 21" at bounding box center [617, 284] width 1 height 8
radio input "true"
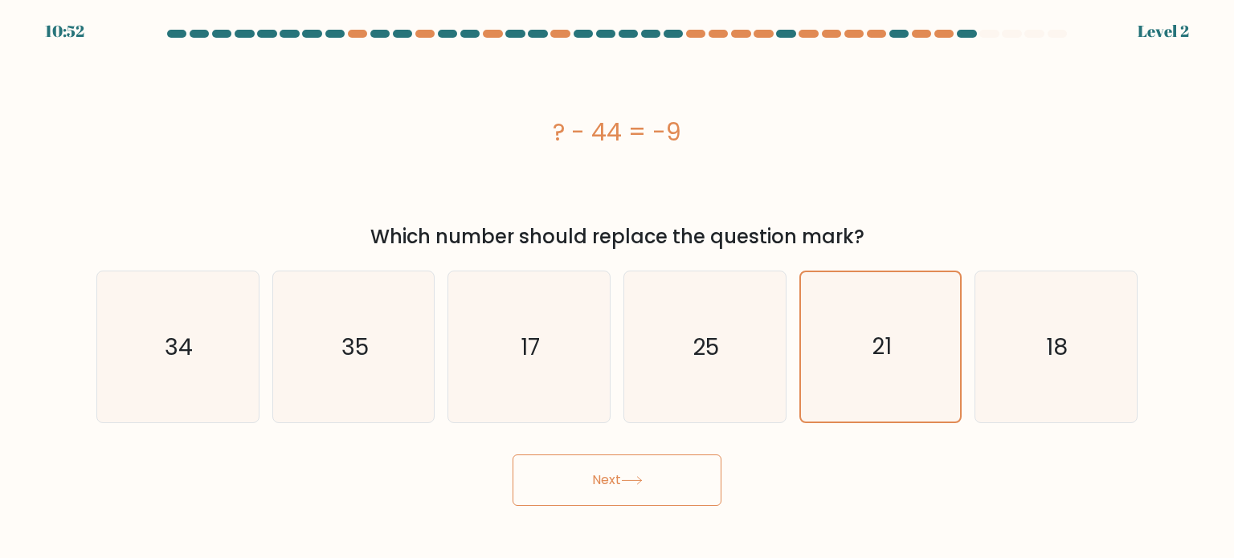
click at [649, 485] on button "Next" at bounding box center [617, 480] width 209 height 51
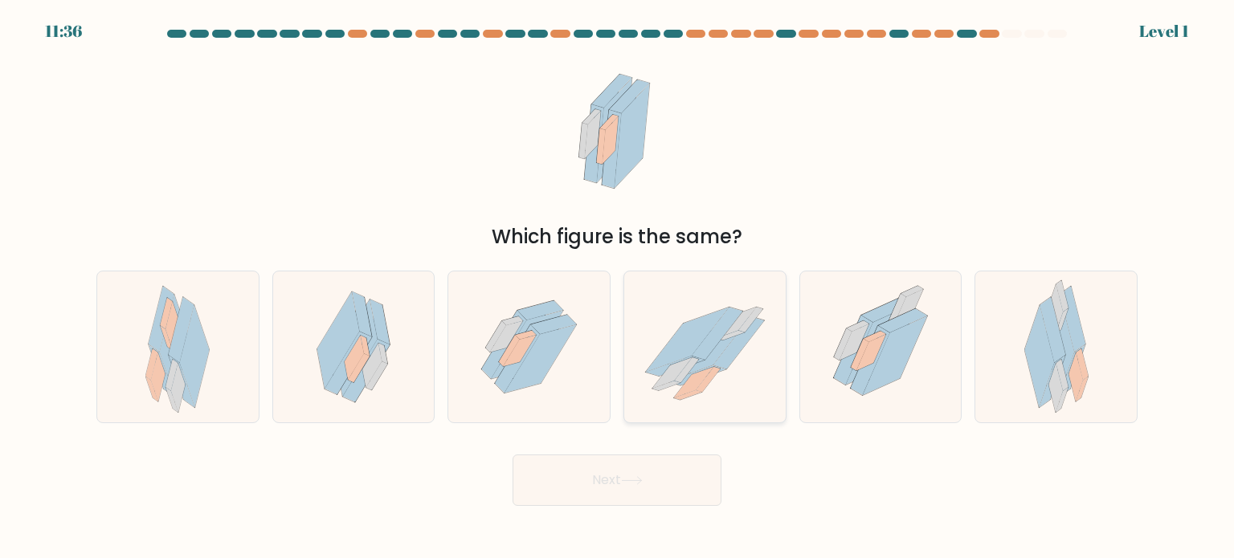
click at [632, 365] on icon at bounding box center [705, 346] width 162 height 133
click at [618, 288] on input "d." at bounding box center [617, 284] width 1 height 8
radio input "true"
click at [580, 495] on button "Next" at bounding box center [617, 480] width 209 height 51
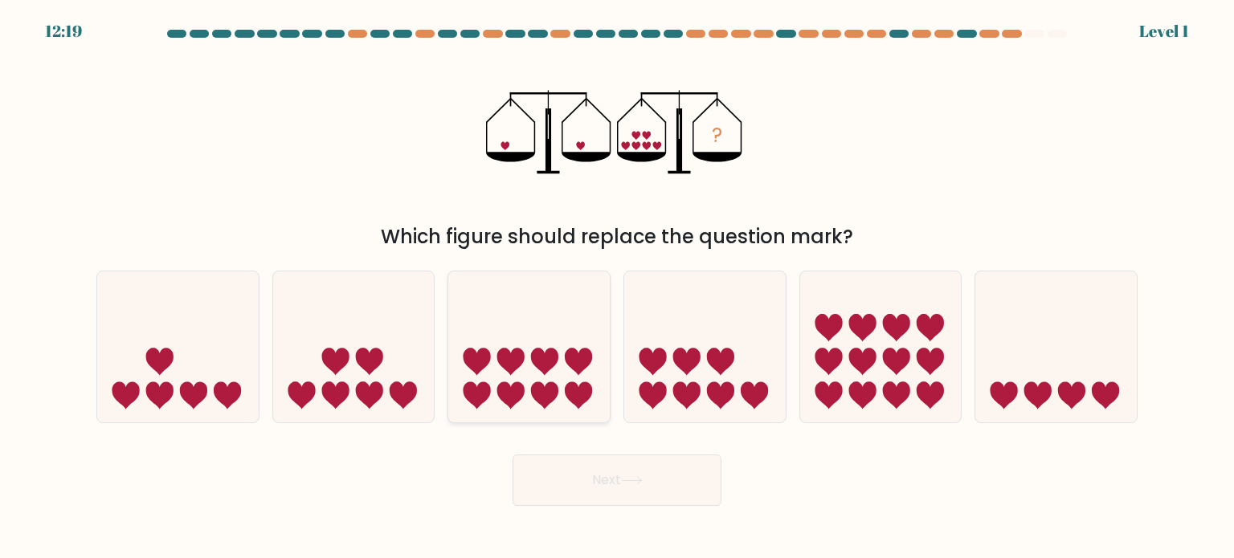
click at [530, 368] on icon at bounding box center [529, 346] width 162 height 133
click at [617, 288] on input "c." at bounding box center [617, 284] width 1 height 8
radio input "true"
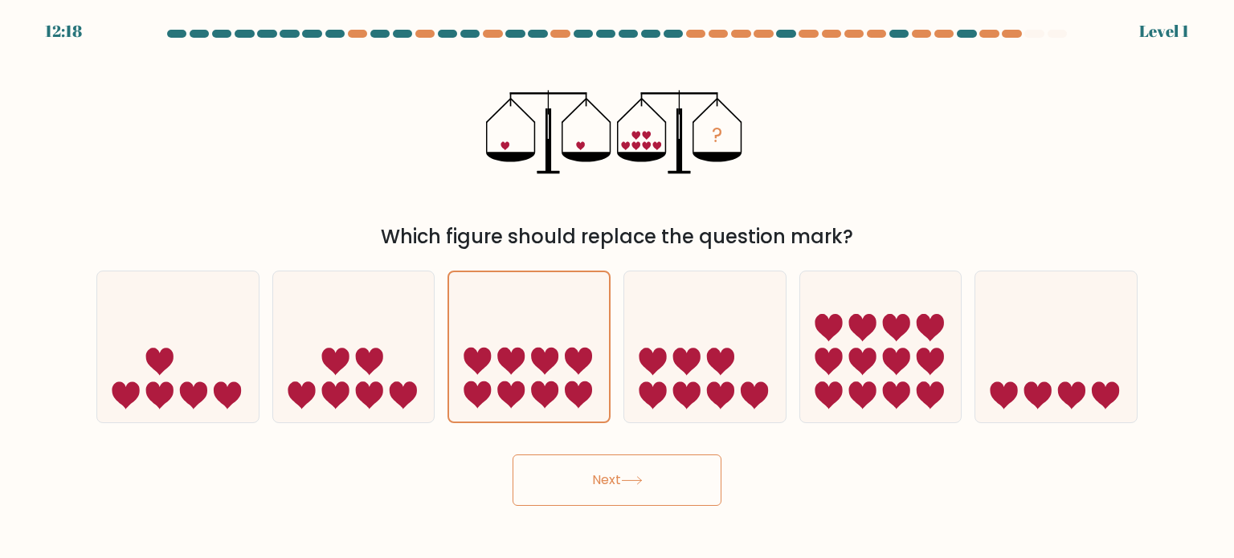
click at [572, 481] on button "Next" at bounding box center [617, 480] width 209 height 51
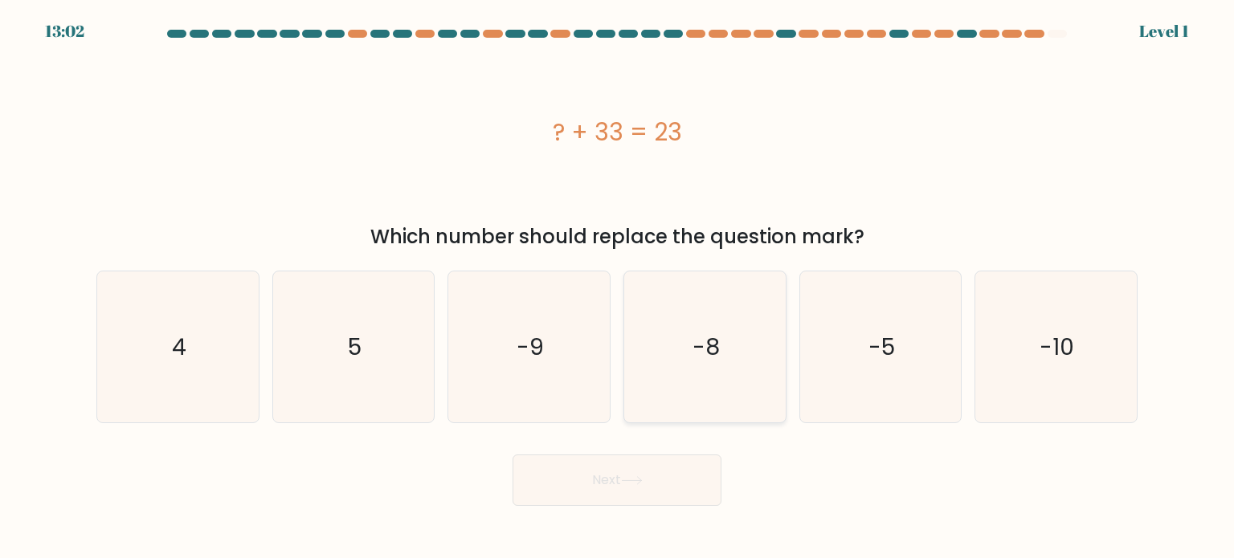
click at [696, 321] on icon "-8" at bounding box center [704, 347] width 151 height 151
click at [618, 288] on input "d. -8" at bounding box center [617, 284] width 1 height 8
radio input "true"
click at [601, 479] on button "Next" at bounding box center [617, 480] width 209 height 51
